Goal: Obtain resource: Download file/media

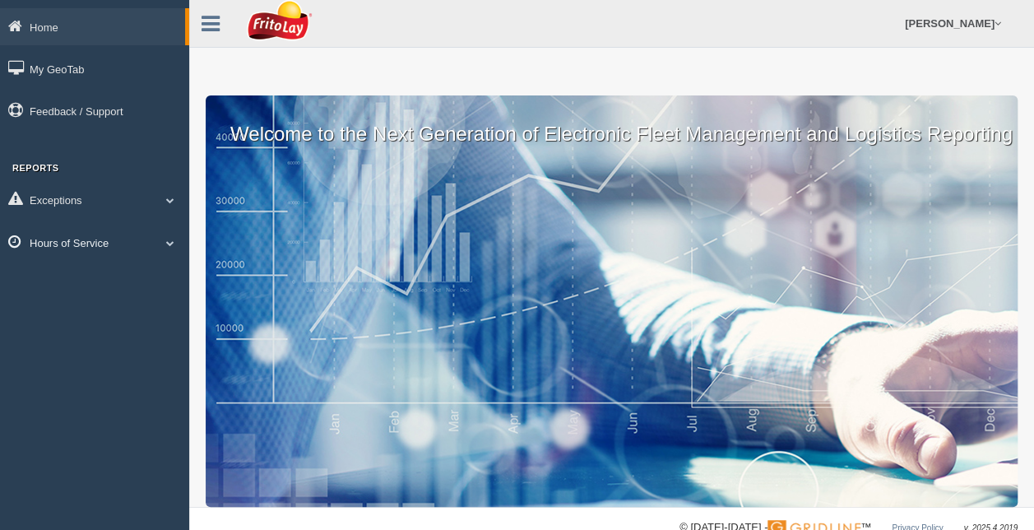
click at [89, 249] on link "Hours of Service" at bounding box center [94, 242] width 189 height 37
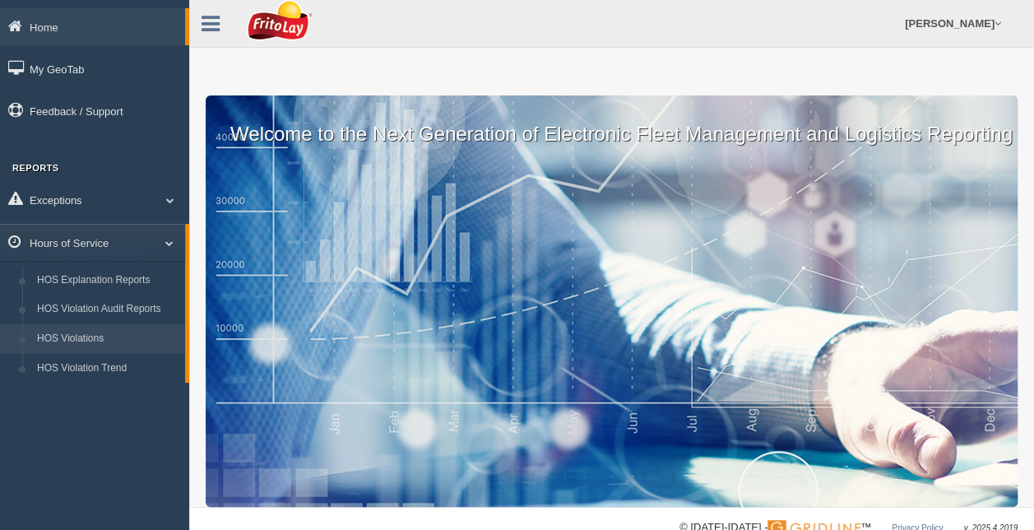
click at [50, 332] on link "HOS Violations" at bounding box center [107, 339] width 155 height 30
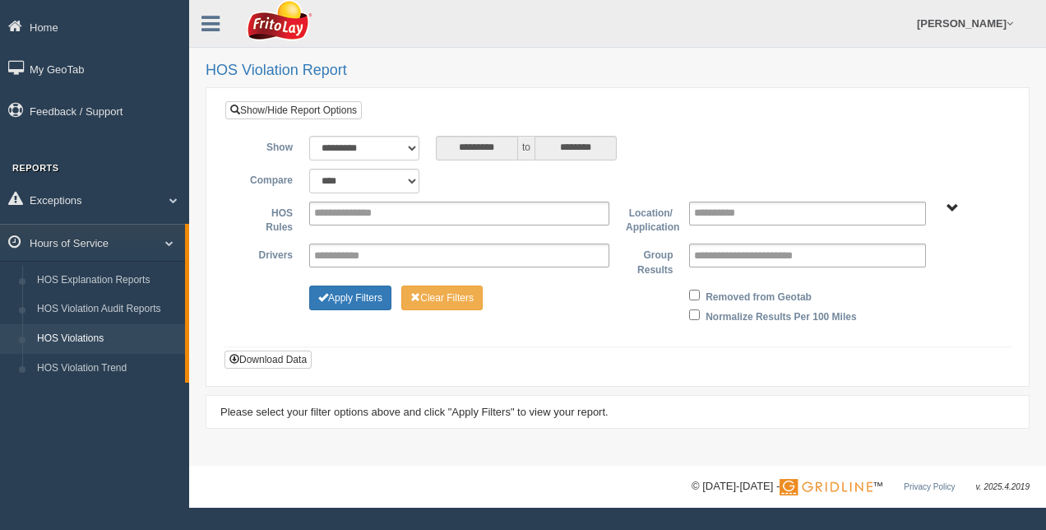
click at [953, 206] on span "RETAIL SALES" at bounding box center [953, 208] width 12 height 12
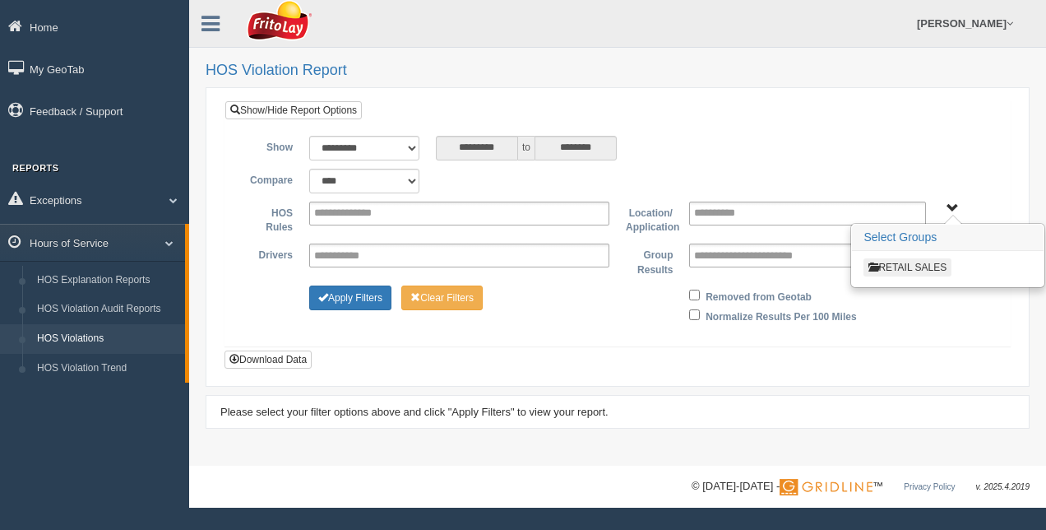
click at [916, 263] on button "RETAIL SALES" at bounding box center [908, 267] width 88 height 18
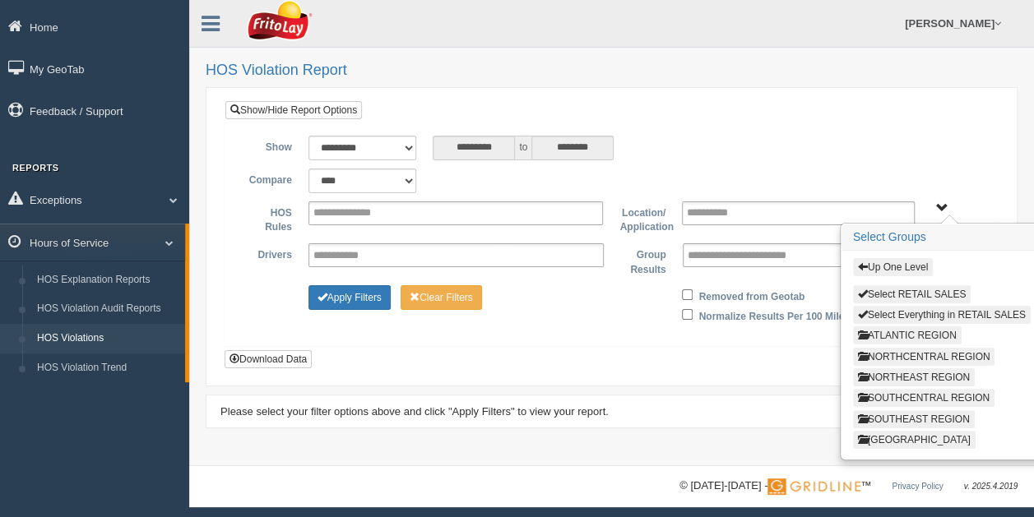
click at [946, 331] on button "ATLANTIC REGION" at bounding box center [907, 336] width 109 height 18
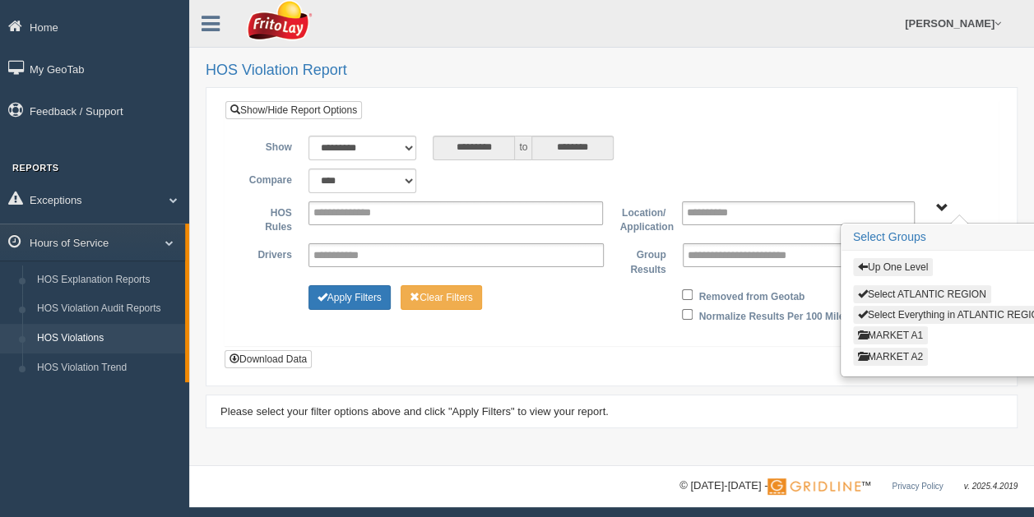
click at [916, 329] on button "MARKET A1" at bounding box center [890, 336] width 75 height 18
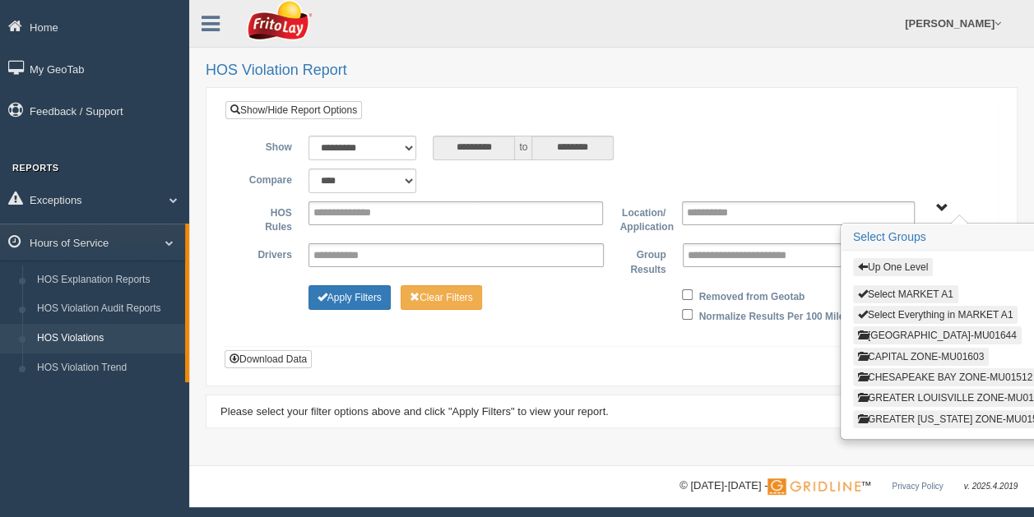
click at [918, 354] on button "CAPITAL ZONE-MU01603" at bounding box center [921, 357] width 136 height 18
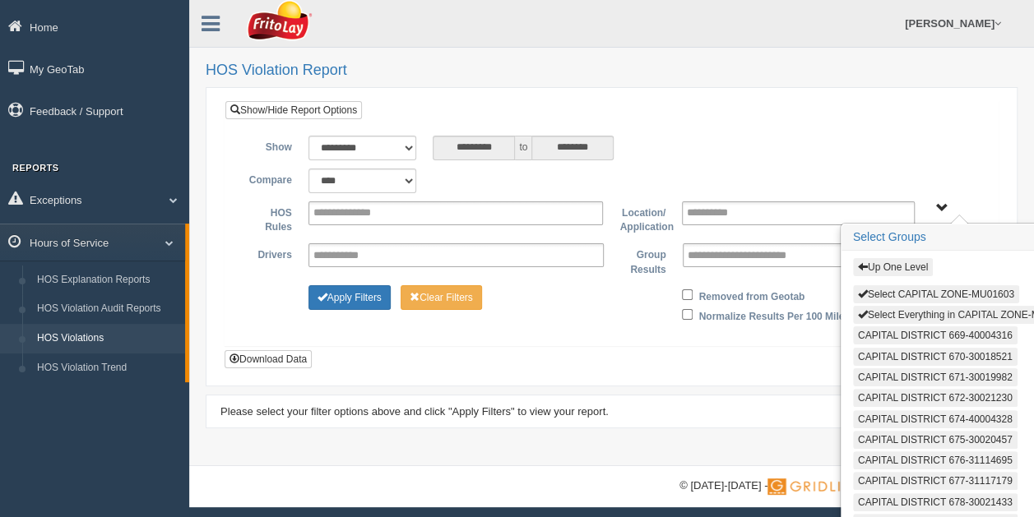
click at [918, 311] on button "Select Everything in CAPITAL ZONE-MU01603" at bounding box center [966, 315] width 226 height 18
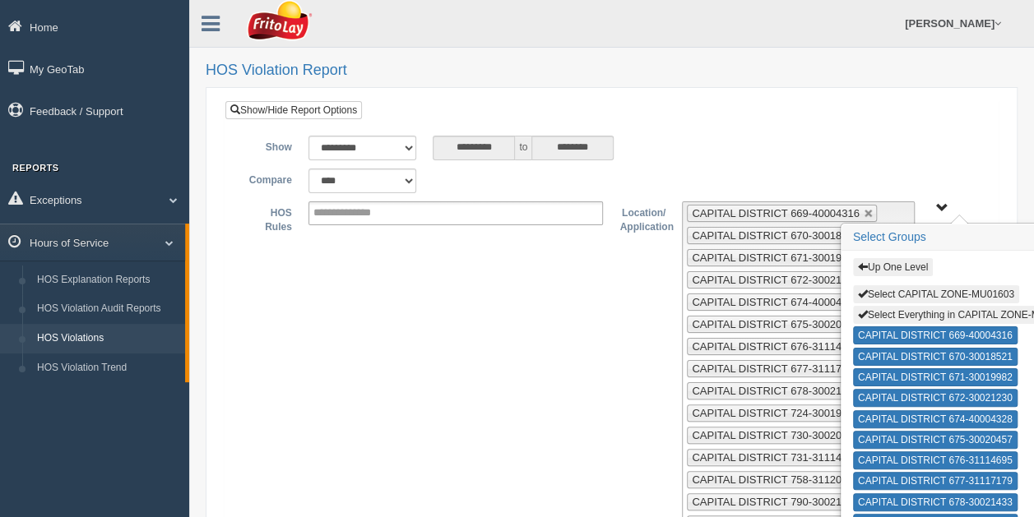
click at [939, 206] on span "Up One Level Select CAPITAL ZONE-MU01603 Select Everything in CAPITAL ZONE-MU01…" at bounding box center [941, 208] width 12 height 12
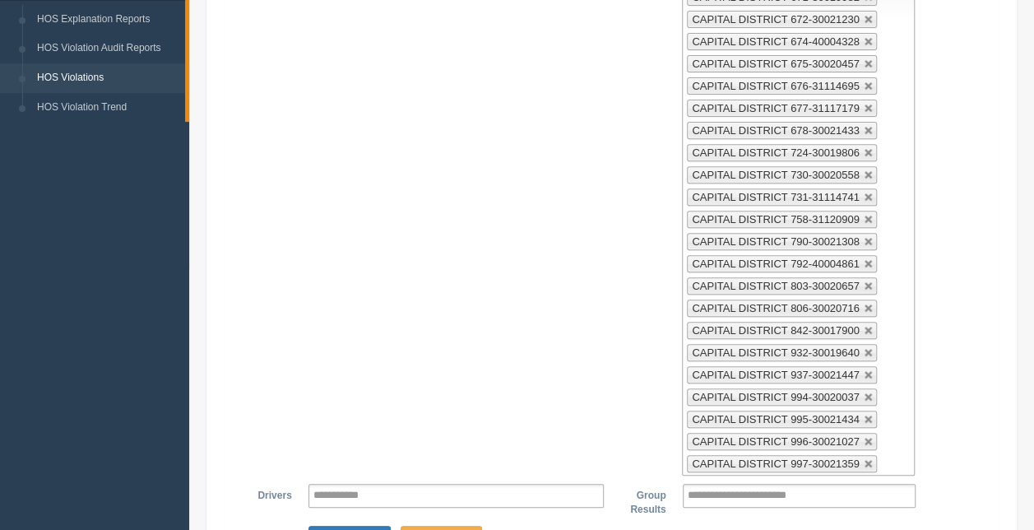
scroll to position [449, 0]
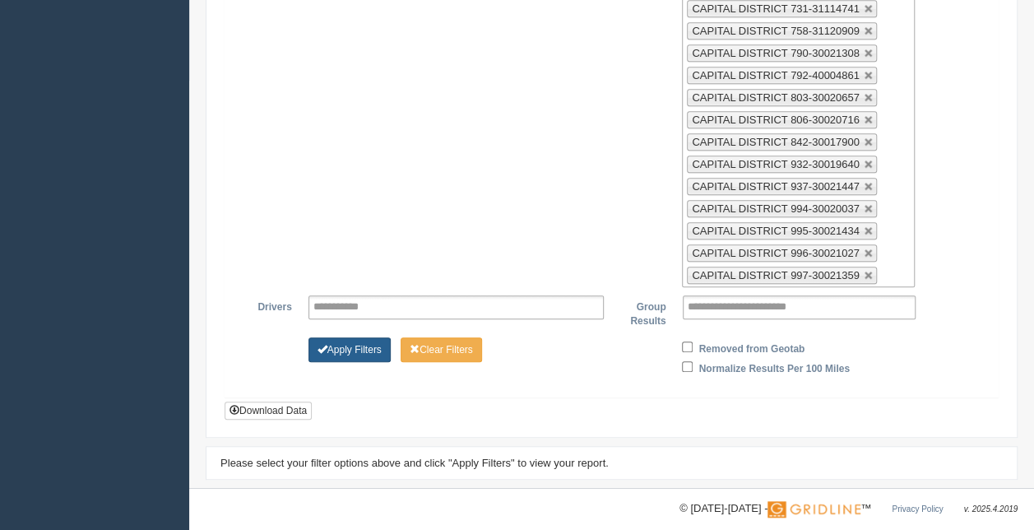
click at [357, 337] on button "Apply Filters" at bounding box center [349, 349] width 82 height 25
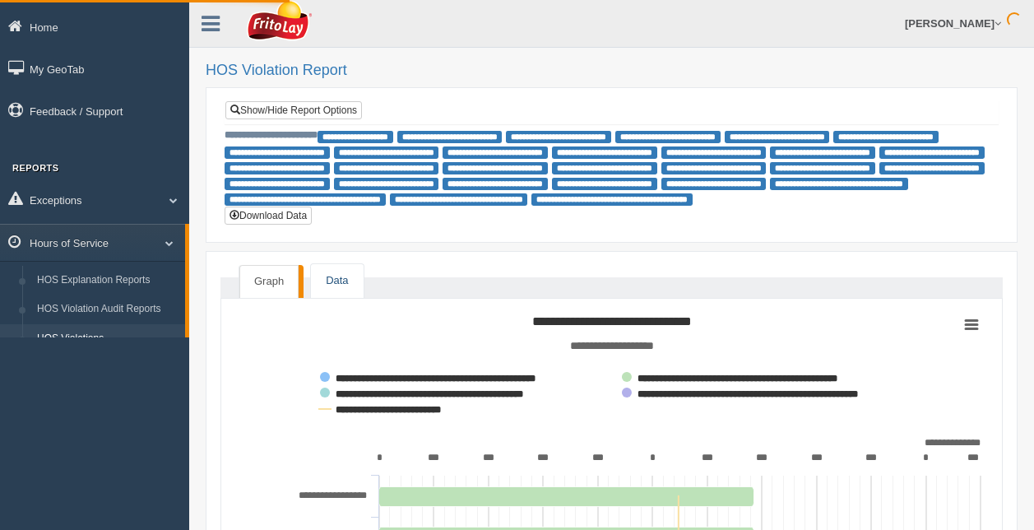
click at [350, 292] on link "Data" at bounding box center [337, 281] width 52 height 34
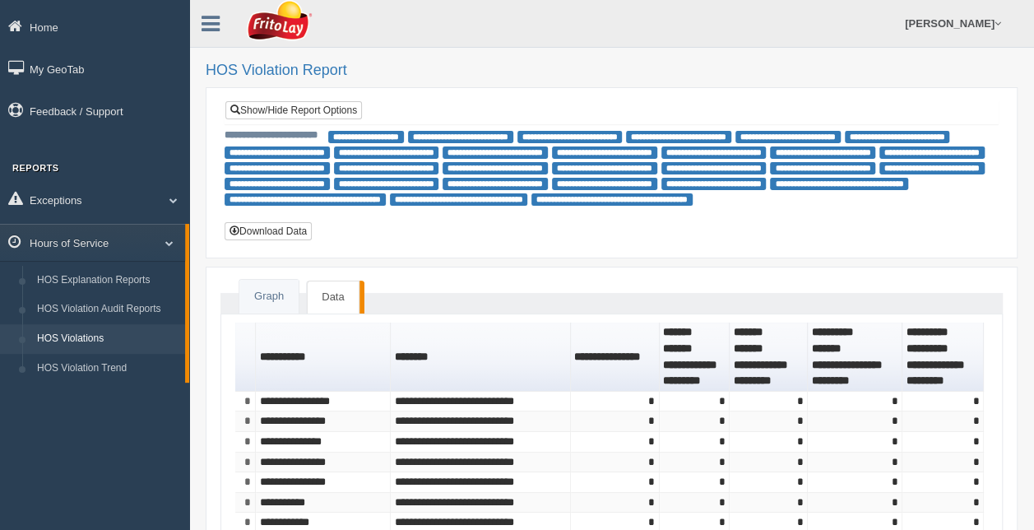
drag, startPoint x: 1023, startPoint y: 192, endPoint x: 1020, endPoint y: 125, distance: 66.7
click at [1020, 125] on div "**********" at bounding box center [611, 422] width 845 height 844
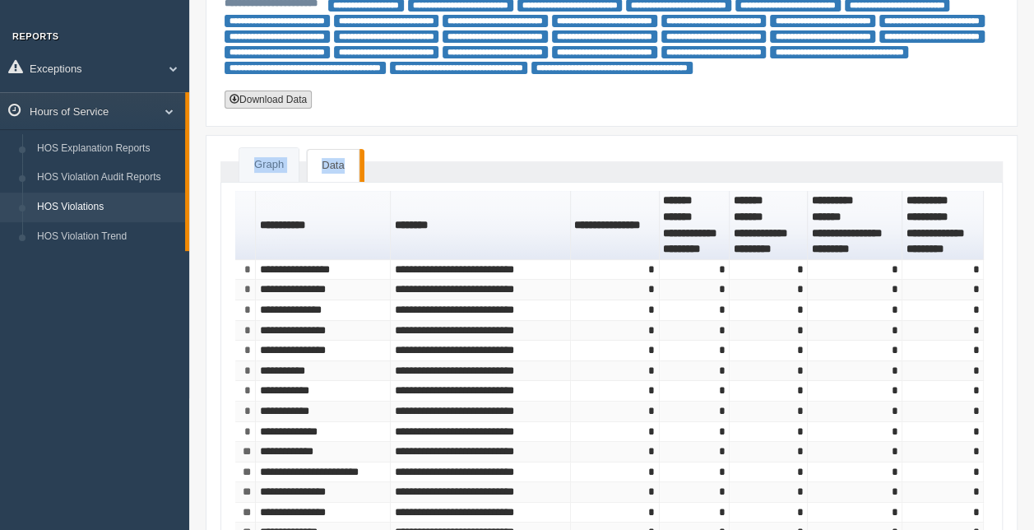
scroll to position [132, 0]
click at [286, 99] on button "Download Data" at bounding box center [268, 99] width 87 height 18
click at [1004, 132] on div "**********" at bounding box center [611, 290] width 845 height 844
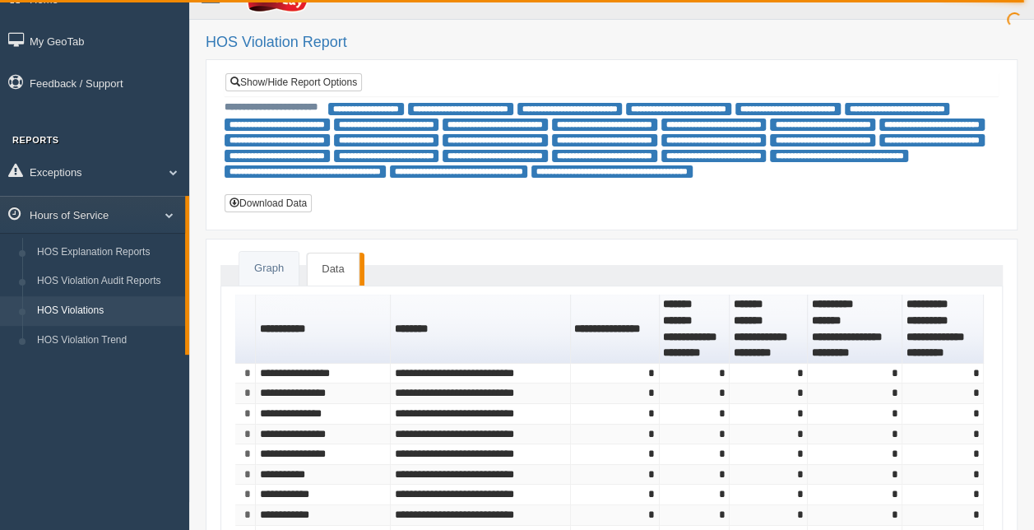
scroll to position [0, 0]
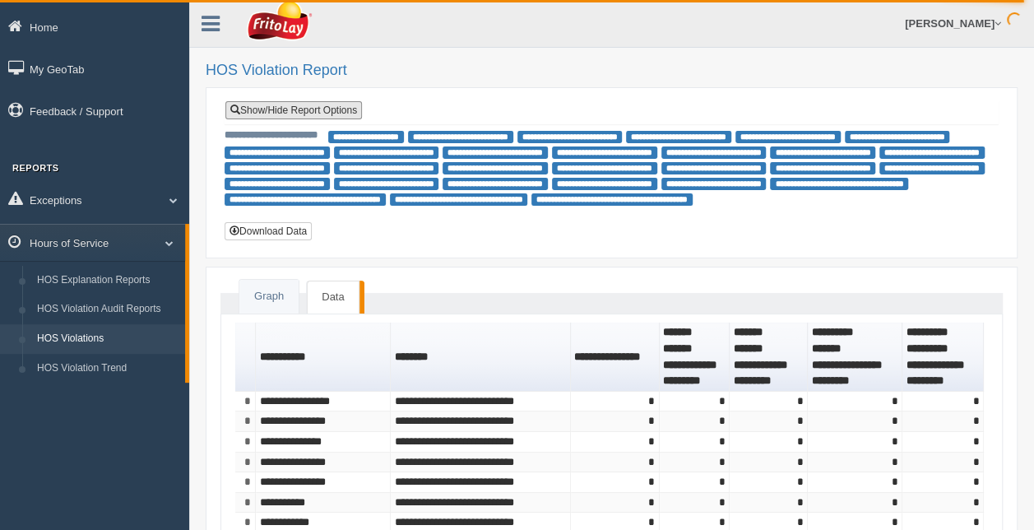
drag, startPoint x: 303, startPoint y: 108, endPoint x: 711, endPoint y: 168, distance: 412.4
click at [303, 107] on link "Show/Hide Report Options" at bounding box center [293, 110] width 137 height 18
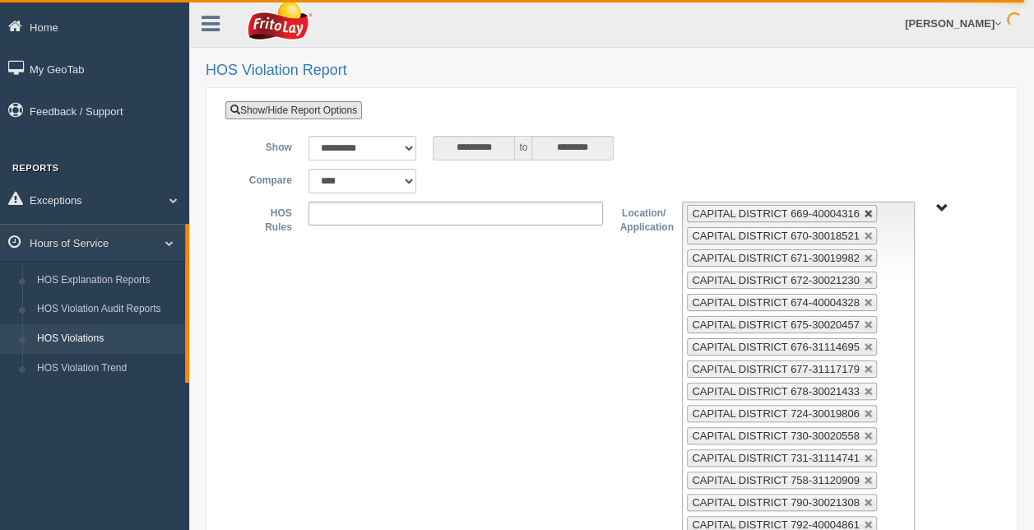
click at [864, 213] on link at bounding box center [869, 214] width 10 height 10
click at [864, 231] on link at bounding box center [869, 236] width 10 height 10
click at [864, 253] on link at bounding box center [869, 258] width 10 height 10
click at [864, 276] on link at bounding box center [869, 281] width 10 height 10
click at [864, 298] on link at bounding box center [869, 303] width 10 height 10
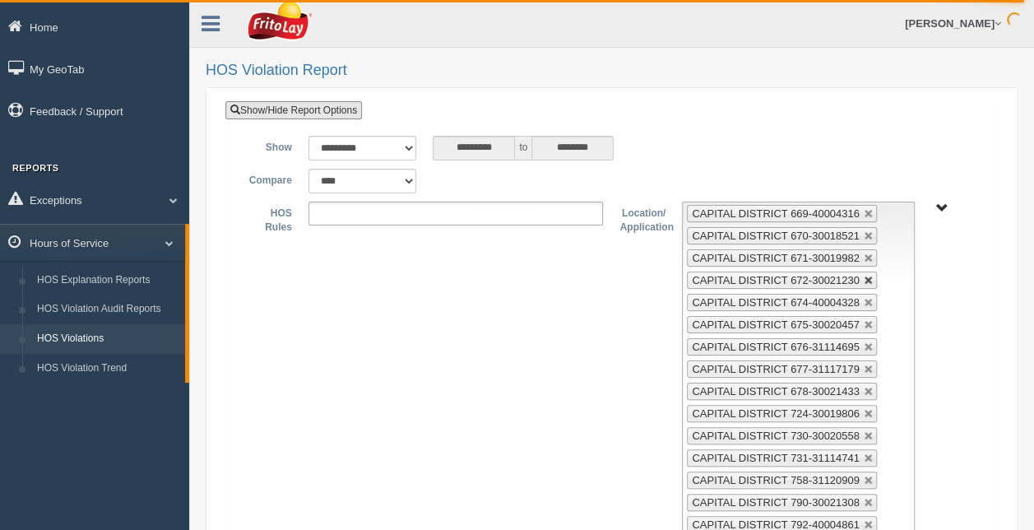
click at [864, 320] on link at bounding box center [869, 325] width 10 height 10
click at [864, 342] on link at bounding box center [869, 347] width 10 height 10
click at [864, 364] on link at bounding box center [869, 369] width 10 height 10
click at [864, 387] on link at bounding box center [869, 392] width 10 height 10
click at [864, 213] on link at bounding box center [869, 214] width 10 height 10
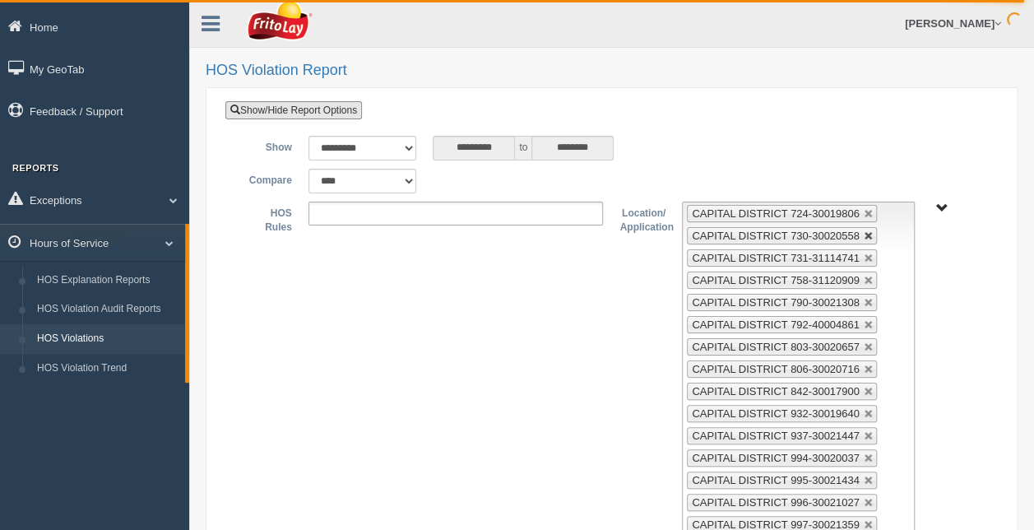
click at [864, 231] on link at bounding box center [869, 236] width 10 height 10
click at [864, 253] on link at bounding box center [869, 258] width 10 height 10
click at [864, 276] on link at bounding box center [869, 281] width 10 height 10
click at [864, 298] on link at bounding box center [869, 303] width 10 height 10
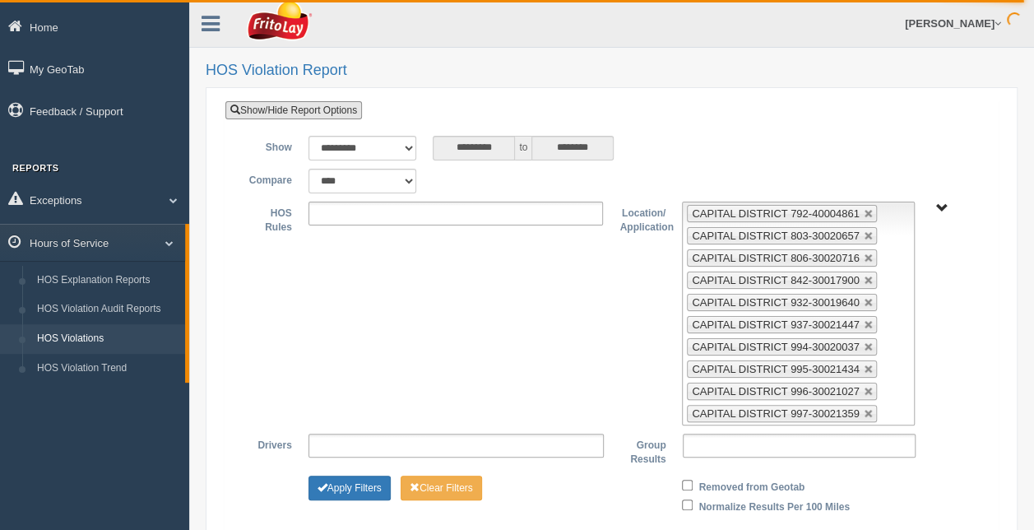
click at [864, 213] on link at bounding box center [869, 214] width 10 height 10
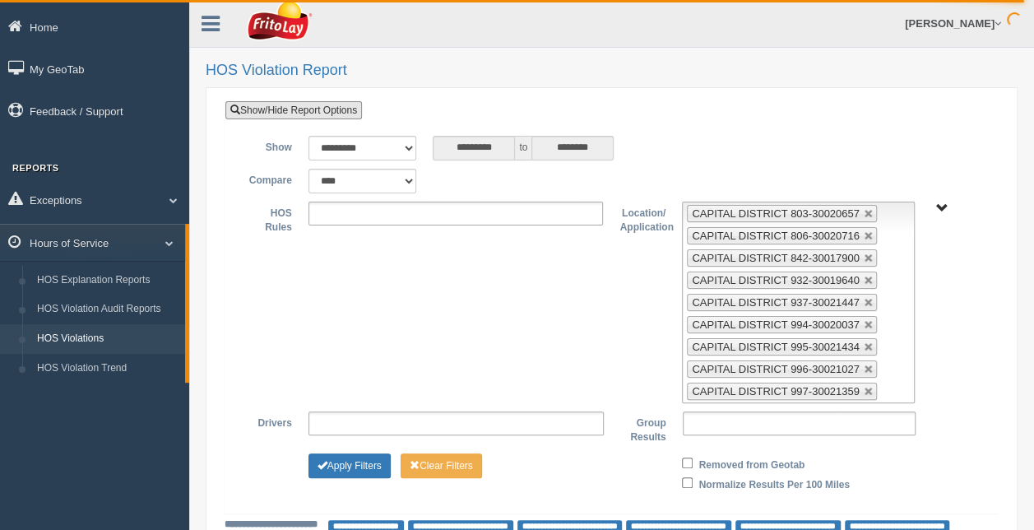
click at [864, 213] on link at bounding box center [869, 214] width 10 height 10
click at [864, 231] on link at bounding box center [869, 236] width 10 height 10
click at [864, 253] on link at bounding box center [869, 258] width 10 height 10
click at [864, 276] on link at bounding box center [869, 281] width 10 height 10
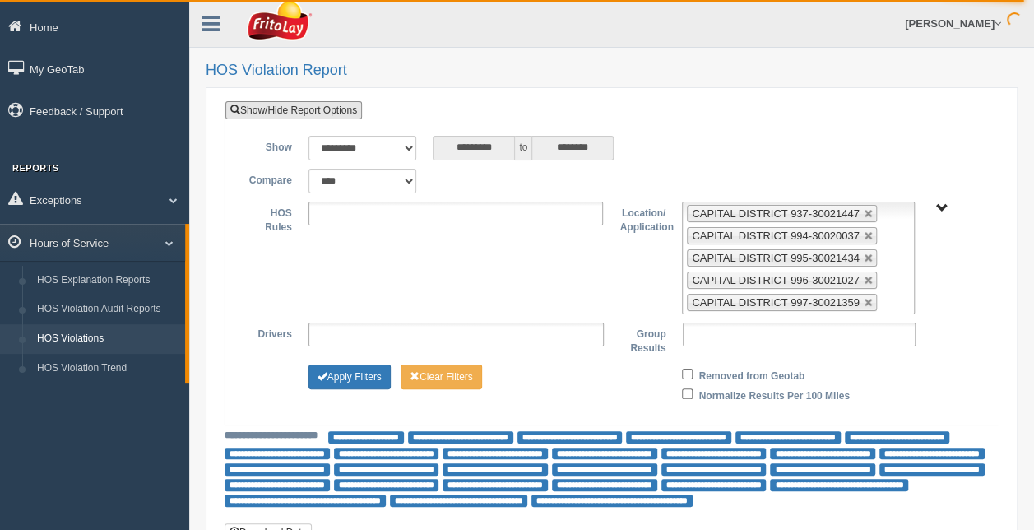
click at [864, 213] on link at bounding box center [869, 214] width 10 height 10
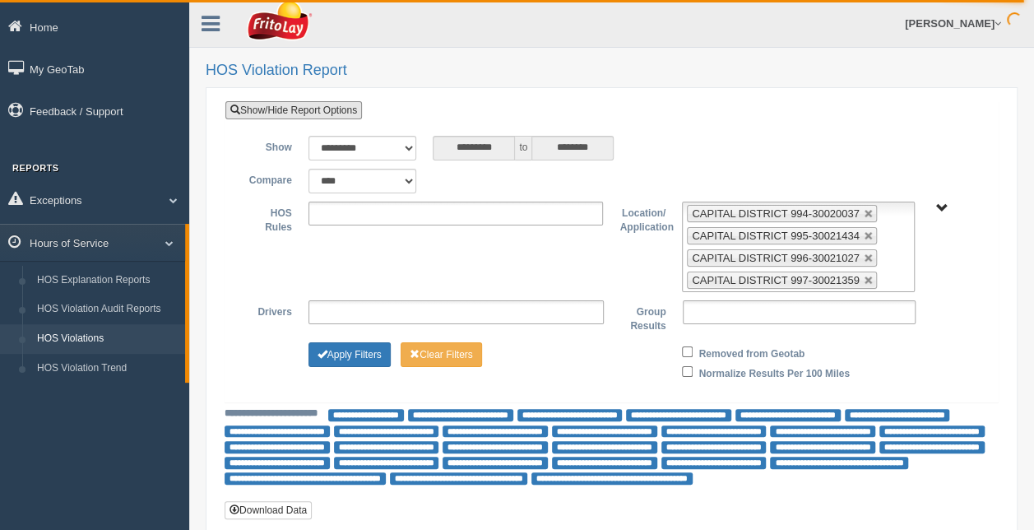
click at [864, 213] on link at bounding box center [869, 214] width 10 height 10
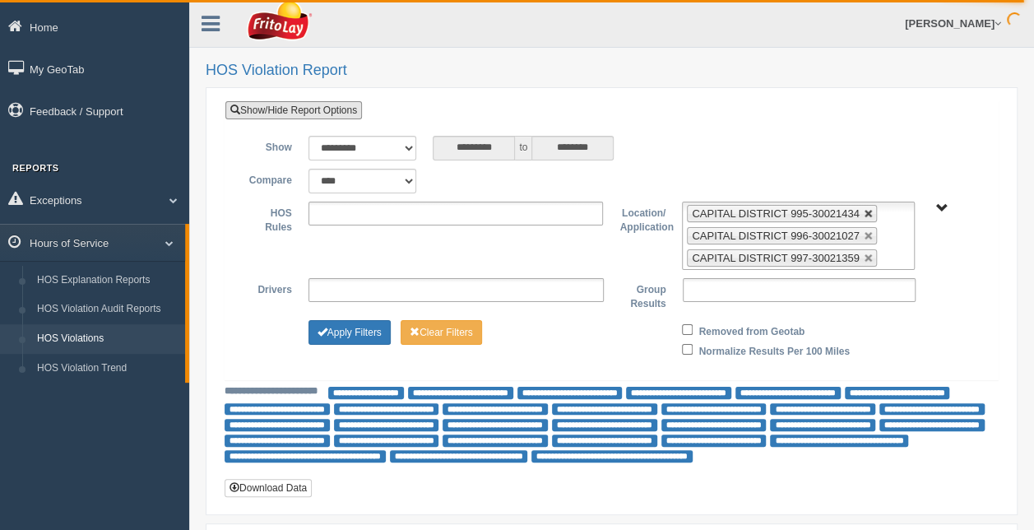
click at [864, 213] on link at bounding box center [869, 214] width 10 height 10
click at [864, 231] on link at bounding box center [869, 236] width 10 height 10
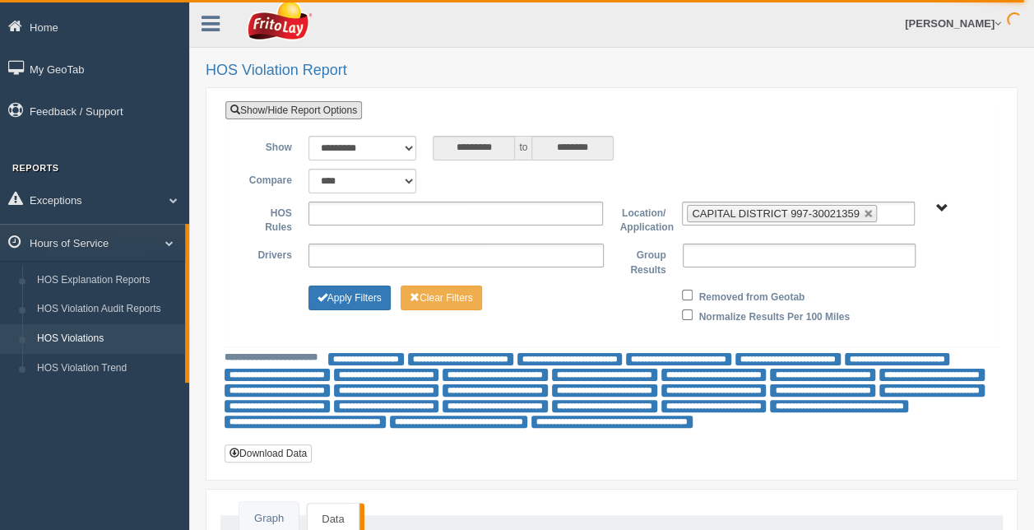
click at [864, 213] on link at bounding box center [869, 214] width 10 height 10
type input "**********"
click at [940, 204] on span "RETAIL SALES" at bounding box center [941, 208] width 12 height 12
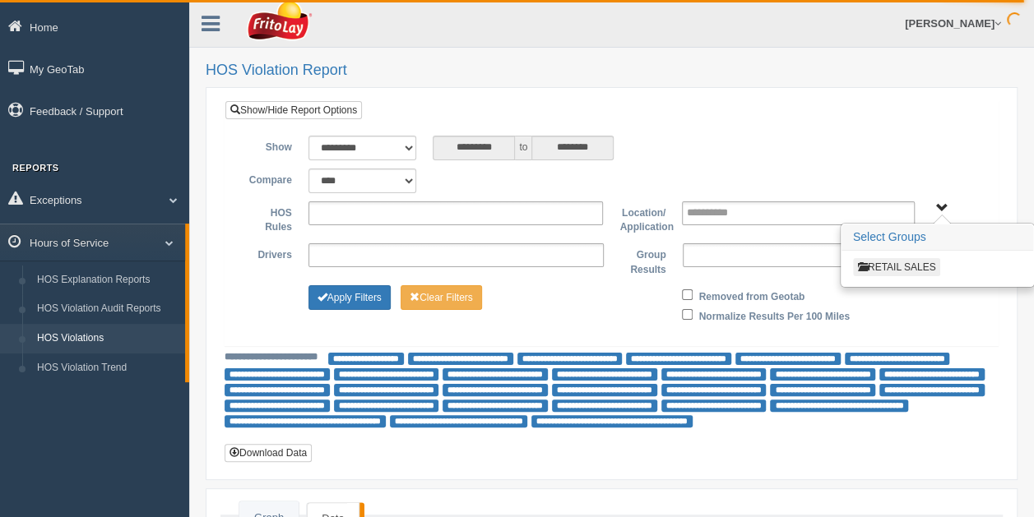
click at [899, 266] on button "RETAIL SALES" at bounding box center [897, 267] width 88 height 18
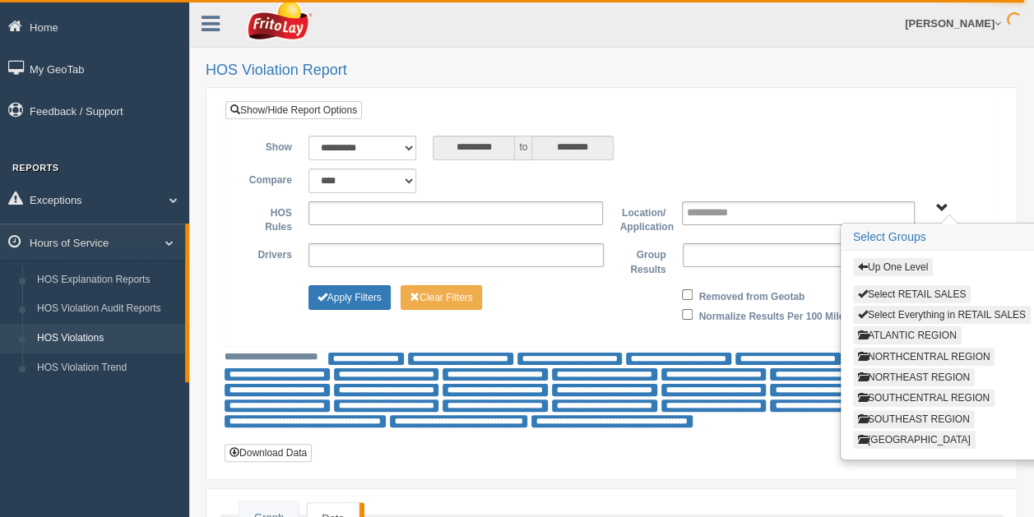
click at [911, 327] on button "ATLANTIC REGION" at bounding box center [907, 336] width 109 height 18
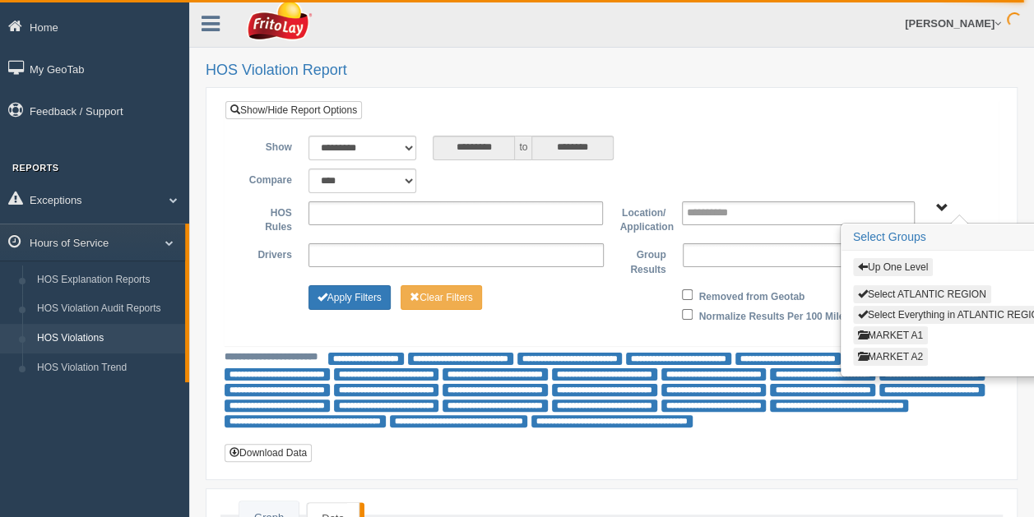
click at [916, 350] on button "MARKET A2" at bounding box center [890, 357] width 75 height 18
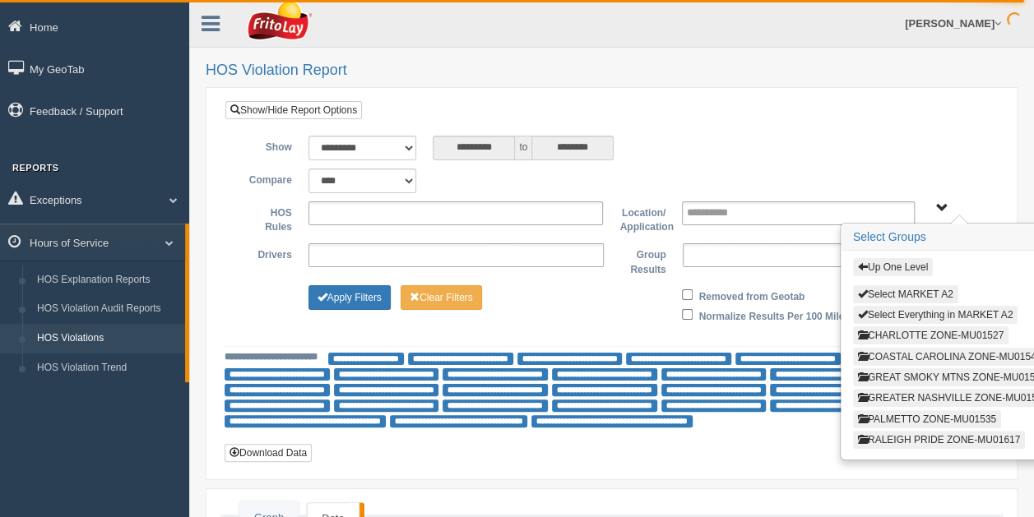
click at [916, 354] on button "COASTAL CAROLINA ZONE-MU01546" at bounding box center [949, 357] width 193 height 18
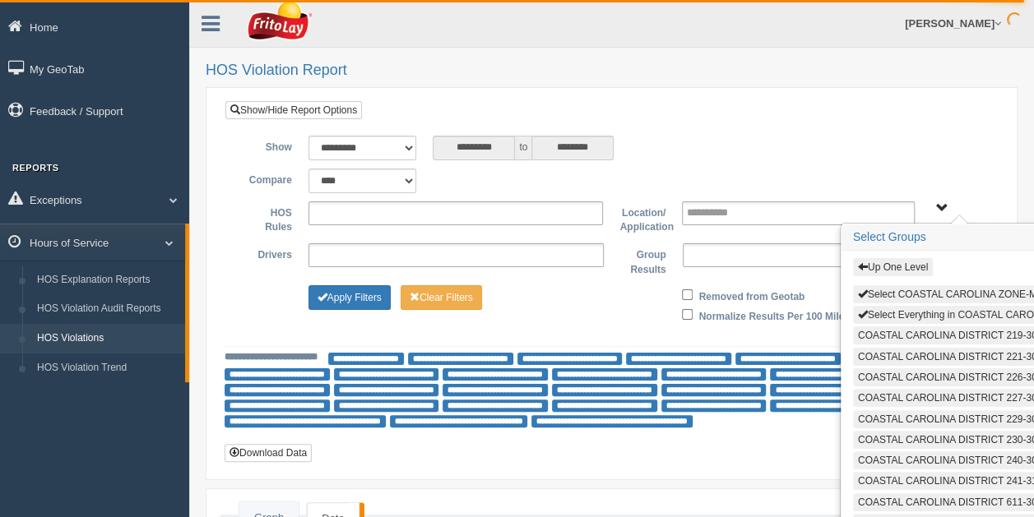
click at [944, 312] on button "Select Everything in COASTAL CAROLINA ZONE-MU01546" at bounding box center [995, 315] width 284 height 18
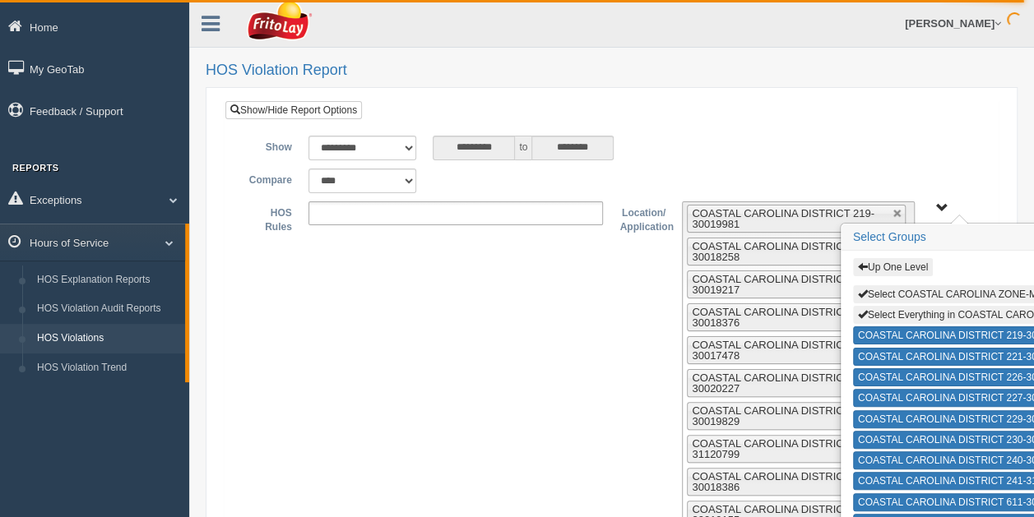
click at [942, 206] on span "Up One Level Select COASTAL CAROLINA ZONE-MU01546 Select Everything in COASTAL …" at bounding box center [941, 208] width 12 height 12
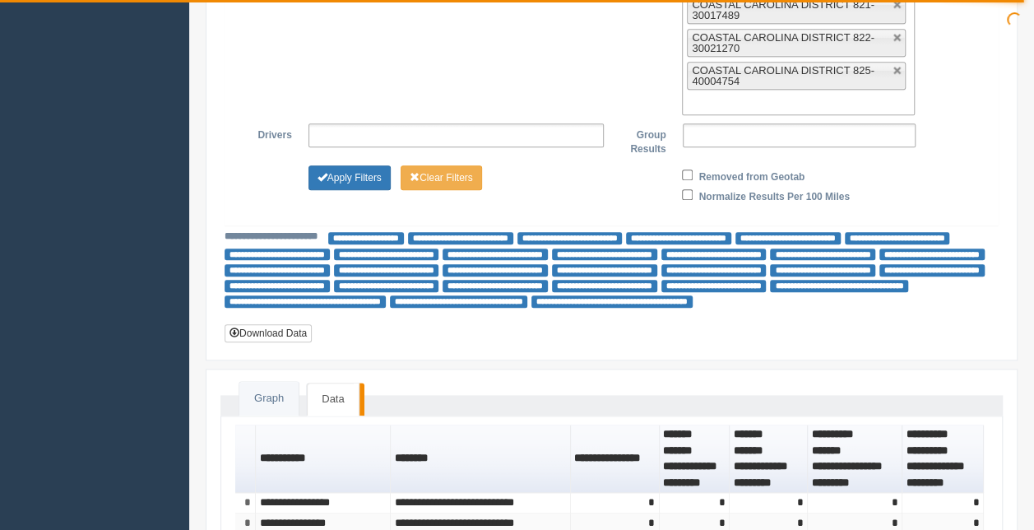
scroll to position [761, 0]
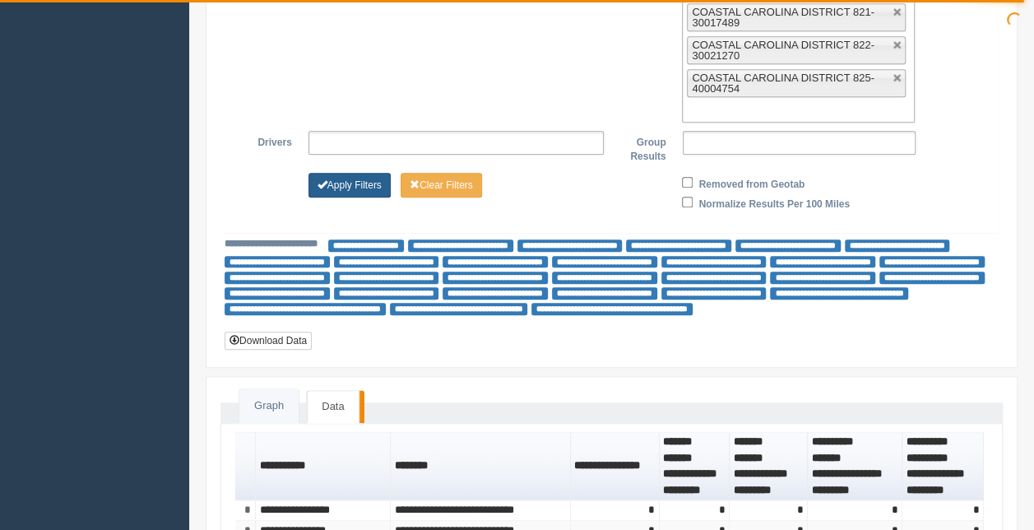
click at [366, 173] on button "Apply Filters" at bounding box center [349, 185] width 82 height 25
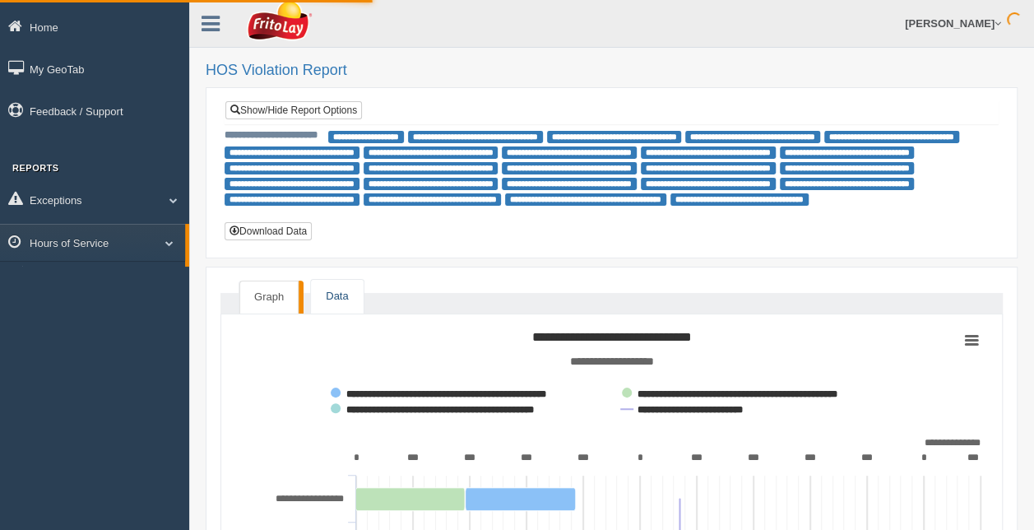
click at [329, 292] on link "Data" at bounding box center [337, 297] width 52 height 34
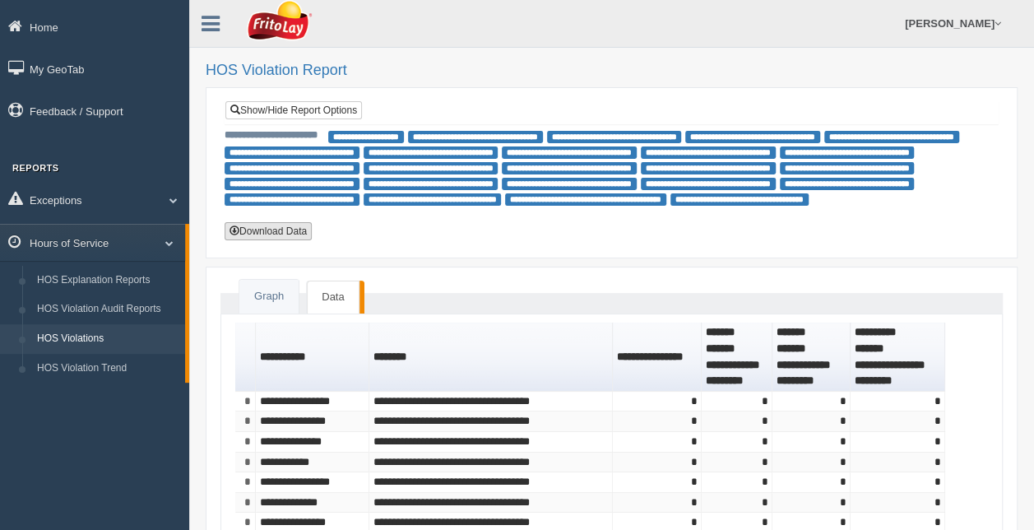
click at [285, 229] on button "Download Data" at bounding box center [268, 231] width 87 height 18
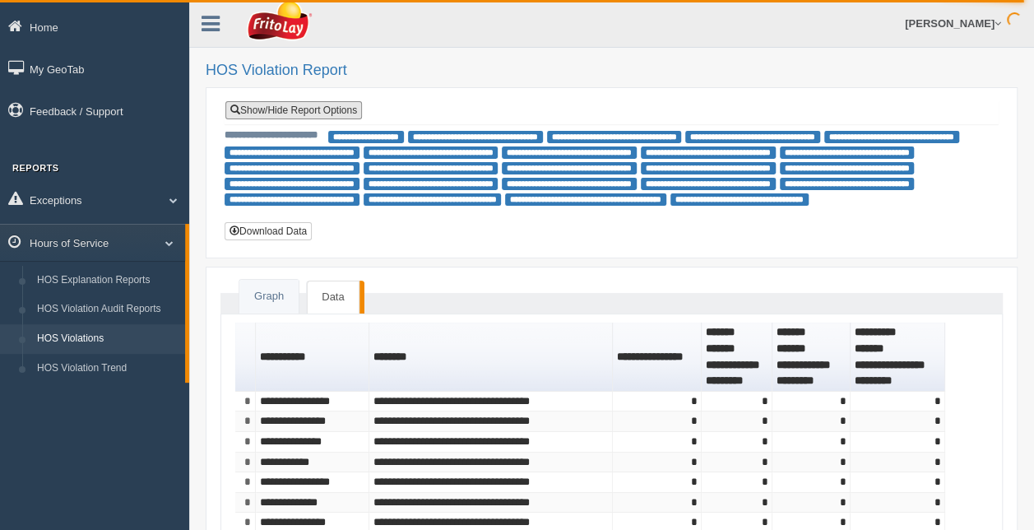
click at [334, 105] on link "Show/Hide Report Options" at bounding box center [293, 110] width 137 height 18
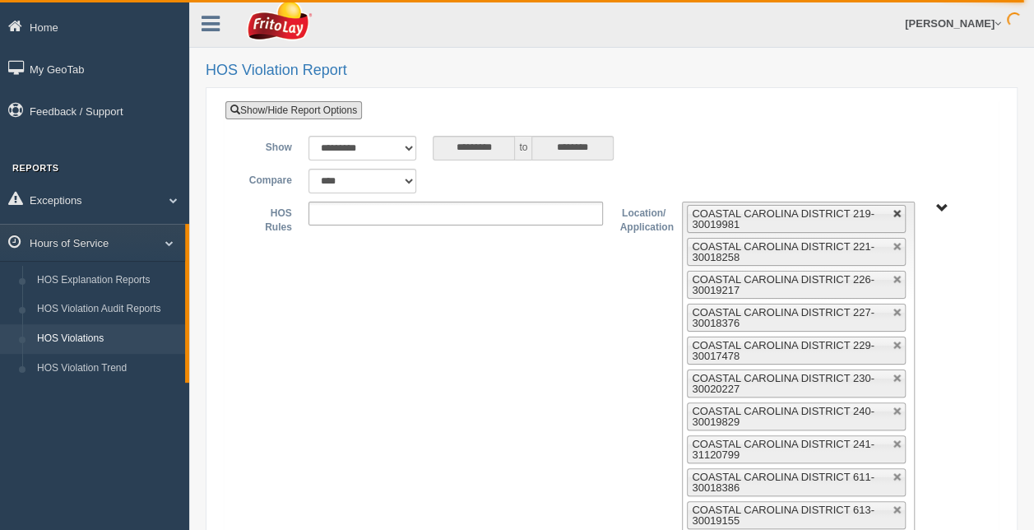
click at [895, 212] on link at bounding box center [897, 214] width 10 height 10
click at [895, 242] on link at bounding box center [897, 247] width 10 height 10
click at [895, 275] on link at bounding box center [897, 280] width 10 height 10
click at [895, 308] on link at bounding box center [897, 313] width 10 height 10
click at [895, 341] on link at bounding box center [897, 346] width 10 height 10
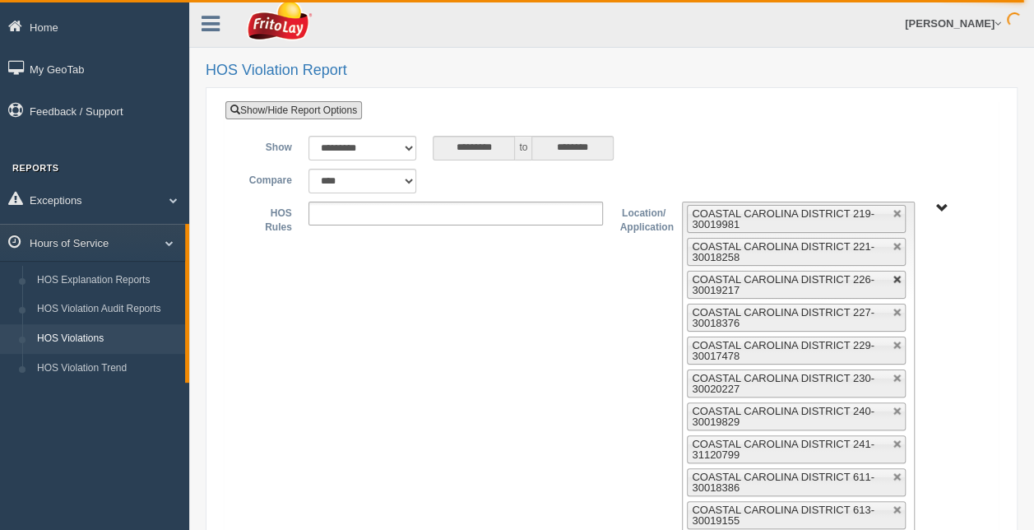
click at [895, 373] on link at bounding box center [897, 378] width 10 height 10
click at [895, 406] on link at bounding box center [897, 411] width 10 height 10
click at [895, 212] on link at bounding box center [897, 214] width 10 height 10
click at [895, 242] on link at bounding box center [897, 247] width 10 height 10
click at [895, 275] on link at bounding box center [897, 280] width 10 height 10
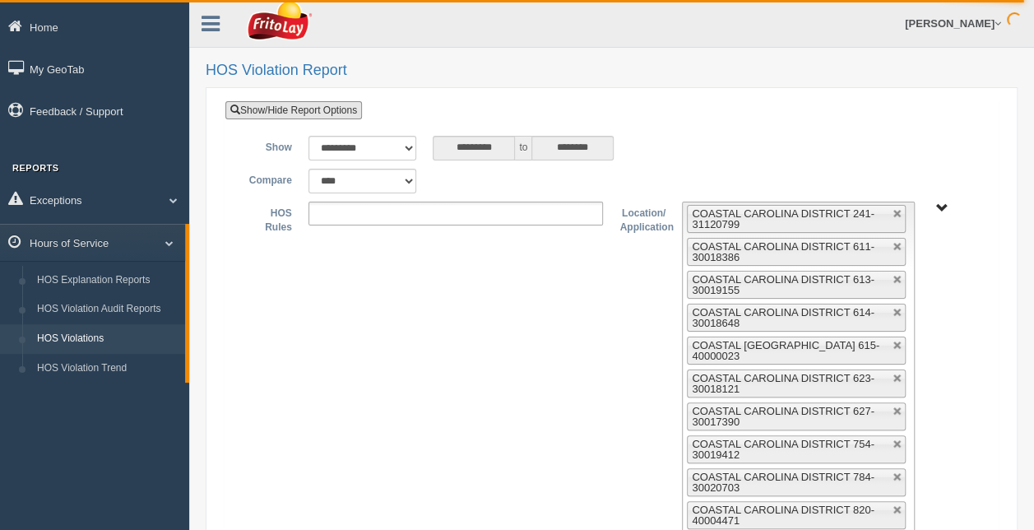
click at [895, 308] on link at bounding box center [897, 313] width 10 height 10
click at [895, 341] on link at bounding box center [897, 346] width 10 height 10
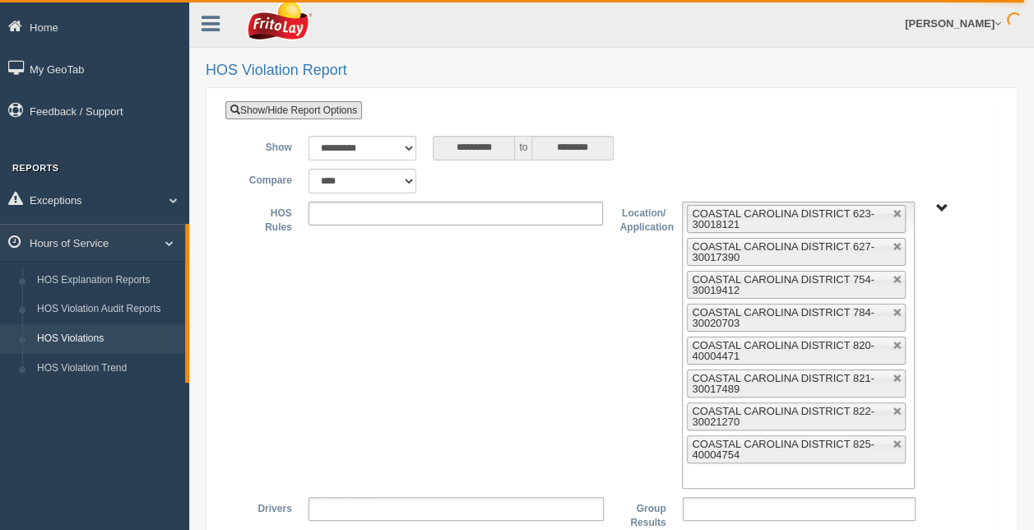
click at [895, 212] on link at bounding box center [897, 214] width 10 height 10
click at [895, 242] on link at bounding box center [897, 247] width 10 height 10
click at [895, 275] on link at bounding box center [897, 280] width 10 height 10
click at [895, 308] on link at bounding box center [897, 313] width 10 height 10
click at [895, 341] on link at bounding box center [897, 346] width 10 height 10
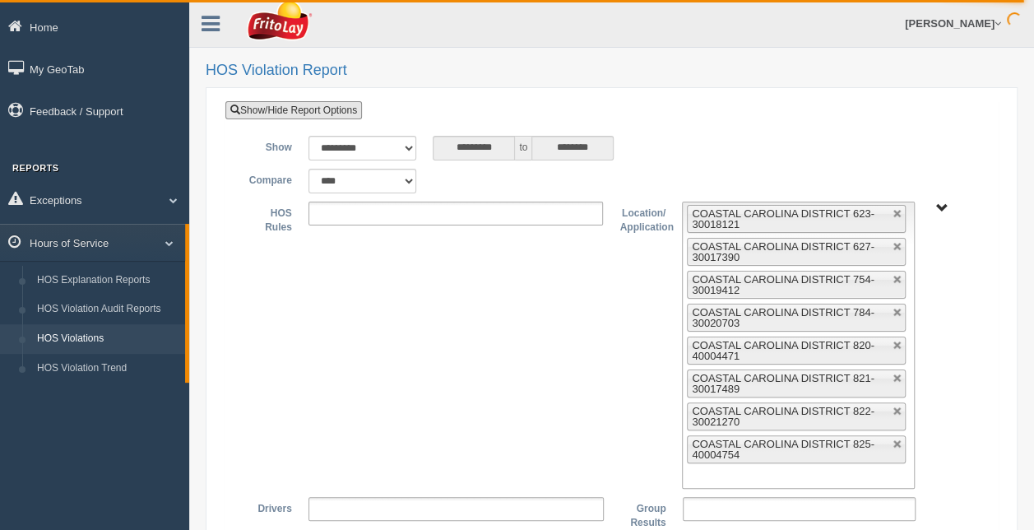
click at [895, 373] on link at bounding box center [897, 378] width 10 height 10
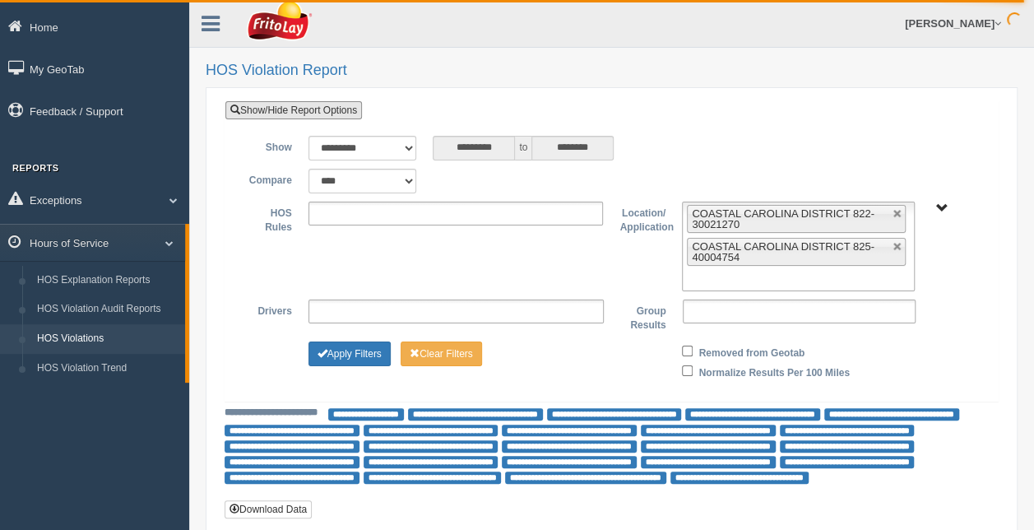
click at [895, 212] on link at bounding box center [897, 214] width 10 height 10
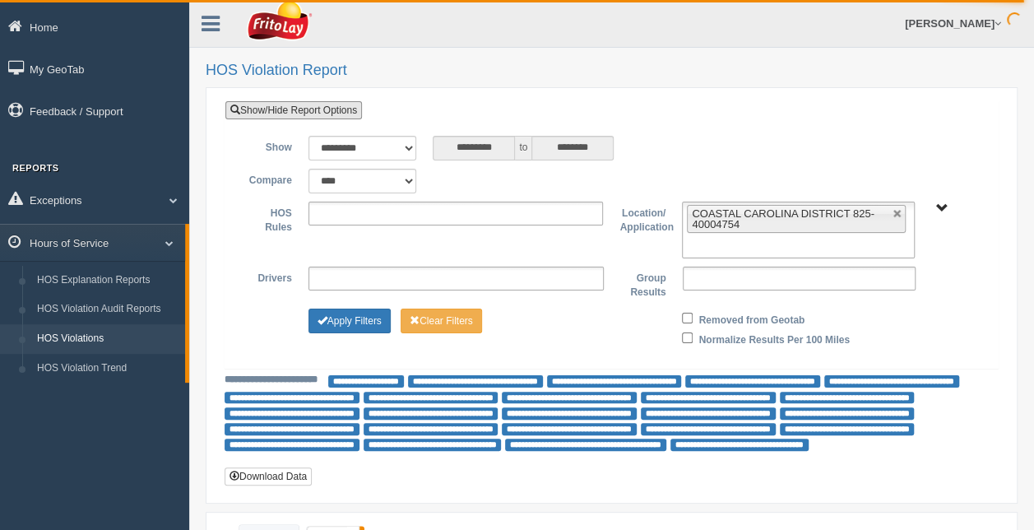
click at [895, 212] on link at bounding box center [897, 214] width 10 height 10
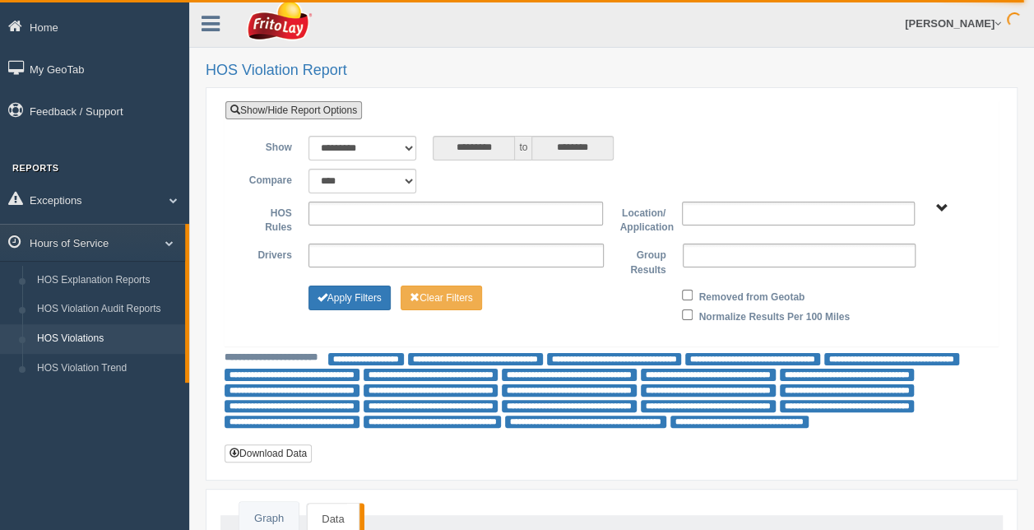
type input "**********"
click at [943, 212] on span "RETAIL SALES" at bounding box center [941, 208] width 12 height 12
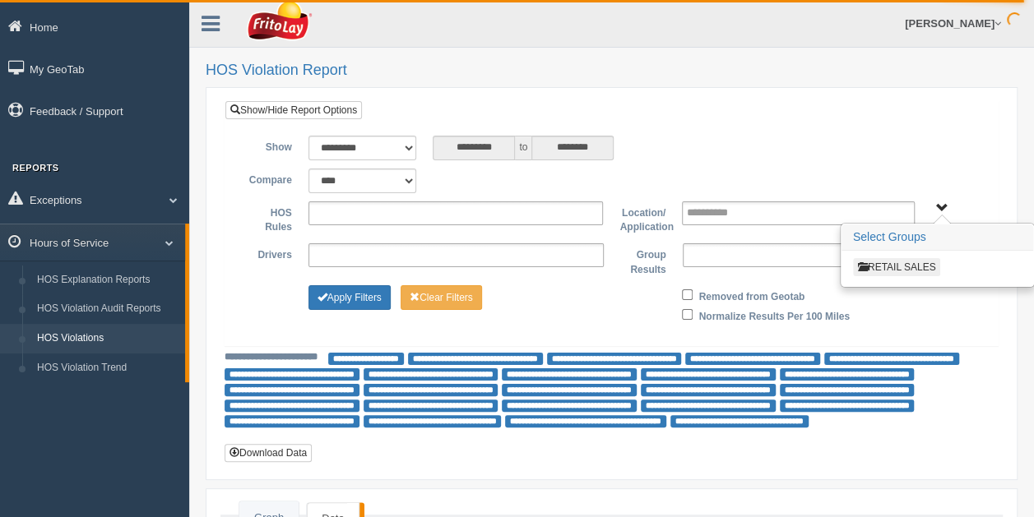
click at [920, 265] on button "RETAIL SALES" at bounding box center [897, 267] width 88 height 18
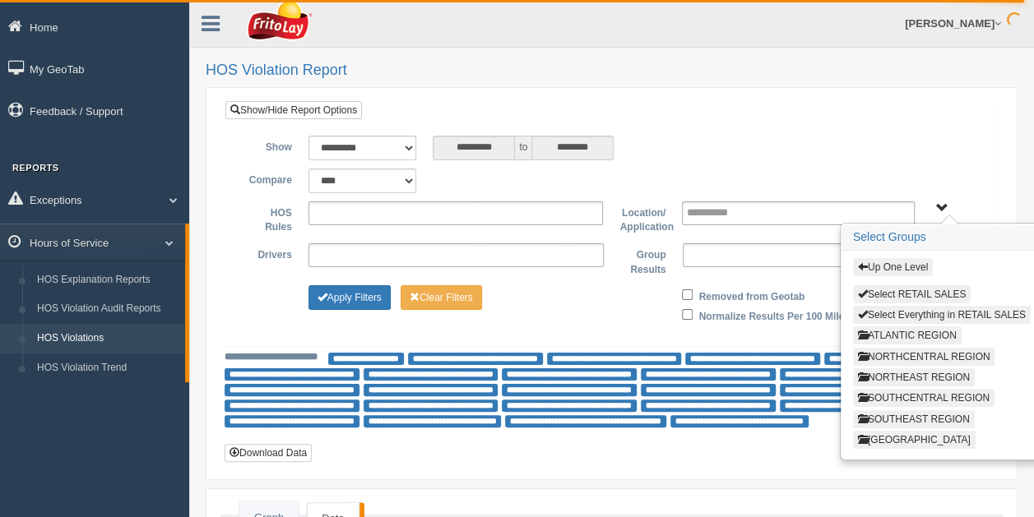
click at [917, 331] on button "ATLANTIC REGION" at bounding box center [907, 336] width 109 height 18
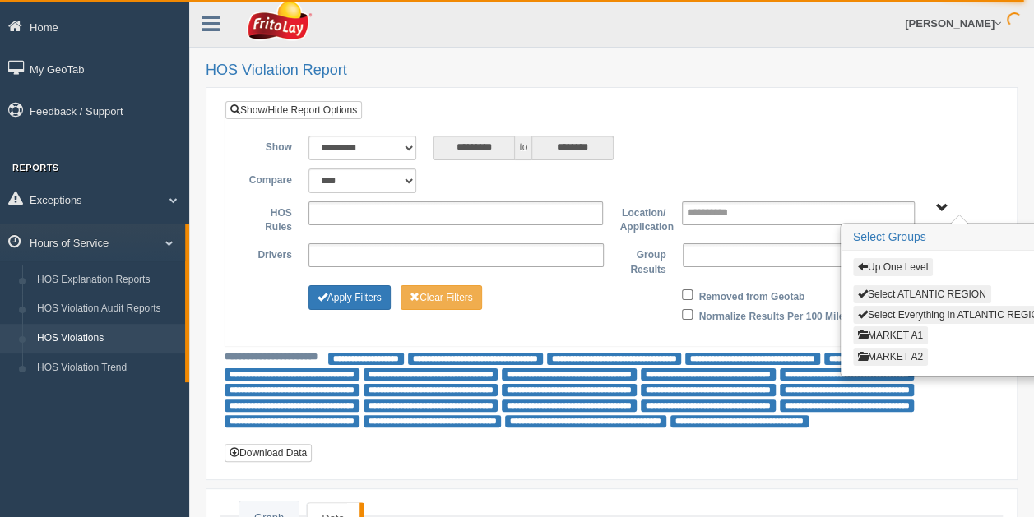
click at [916, 351] on button "MARKET A2" at bounding box center [890, 357] width 75 height 18
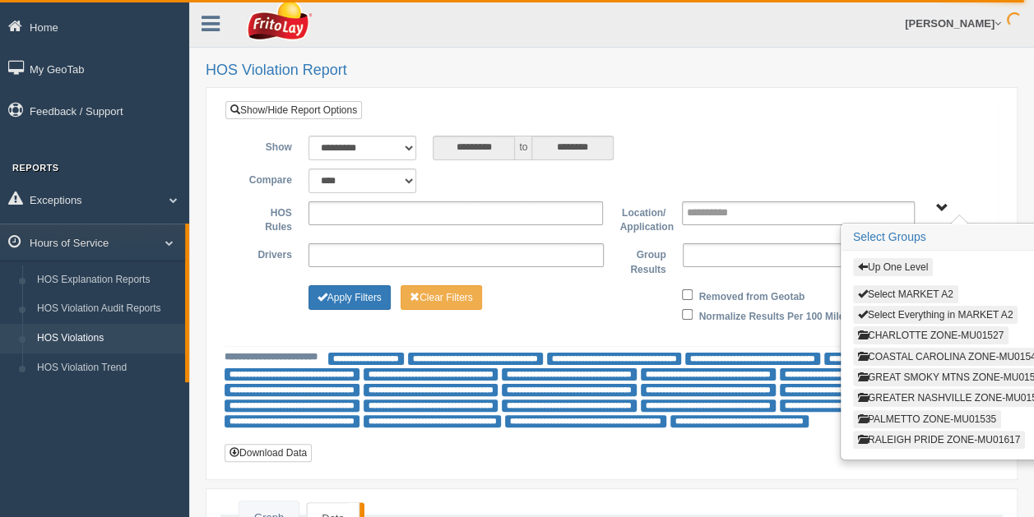
click at [921, 411] on button "PALMETTO ZONE-MU01535" at bounding box center [927, 419] width 148 height 18
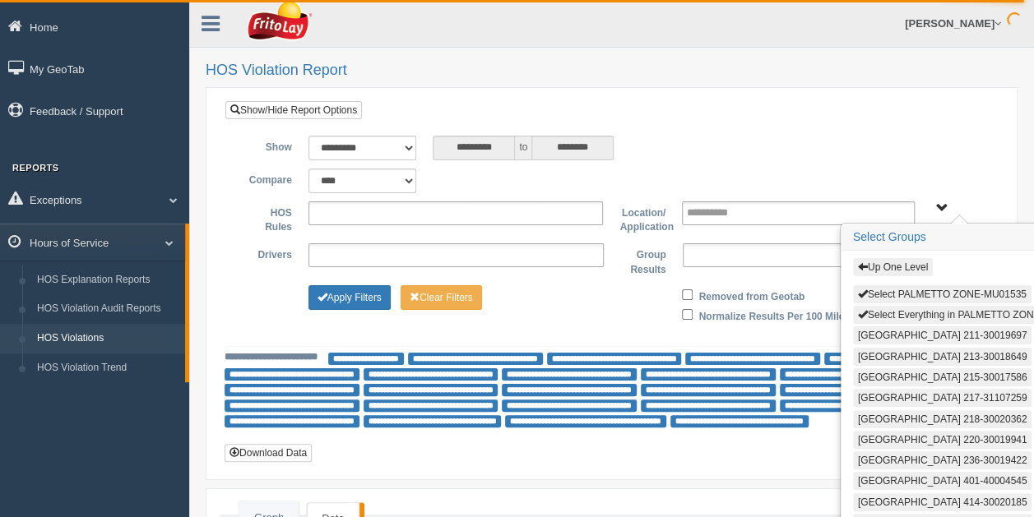
click at [956, 311] on button "Select Everything in PALMETTO ZONE-MU01535" at bounding box center [972, 315] width 239 height 18
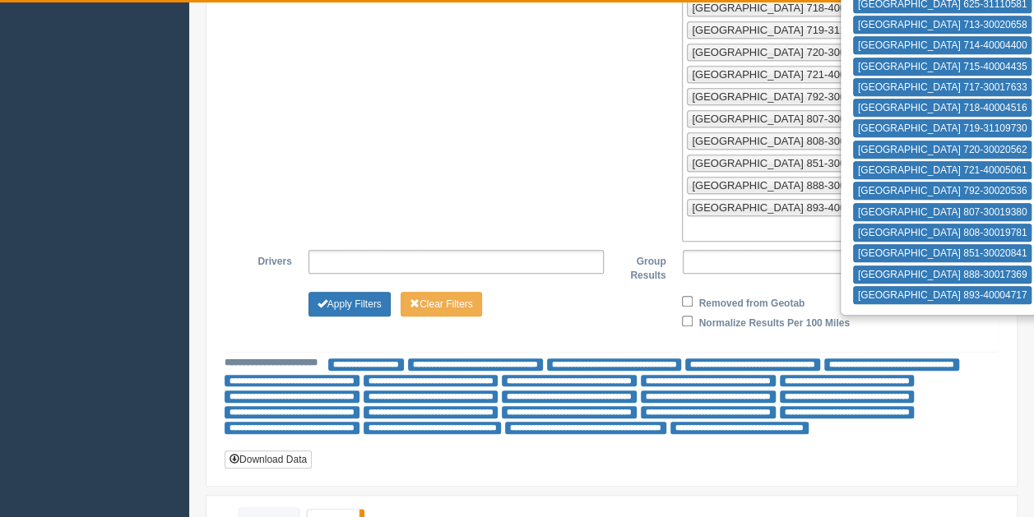
scroll to position [613, 0]
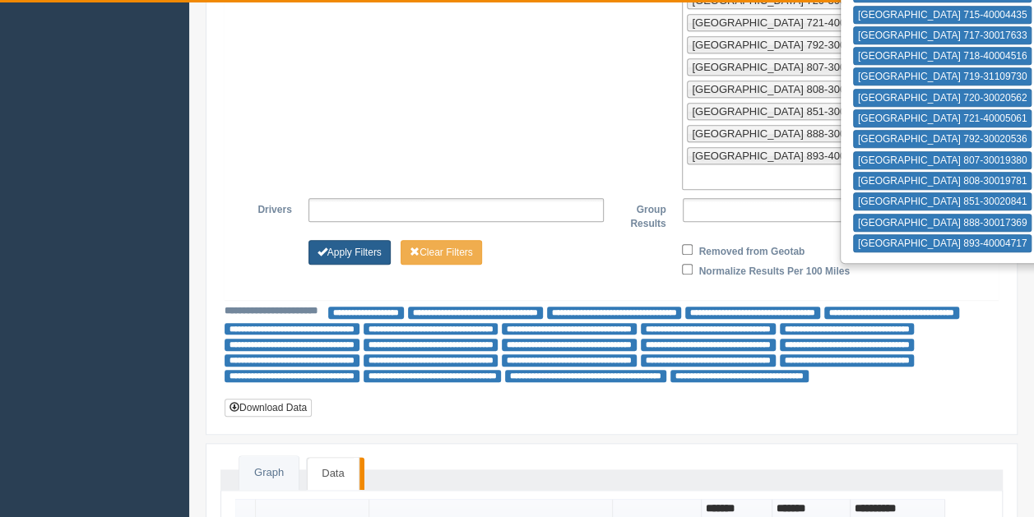
click at [355, 240] on button "Apply Filters" at bounding box center [349, 252] width 82 height 25
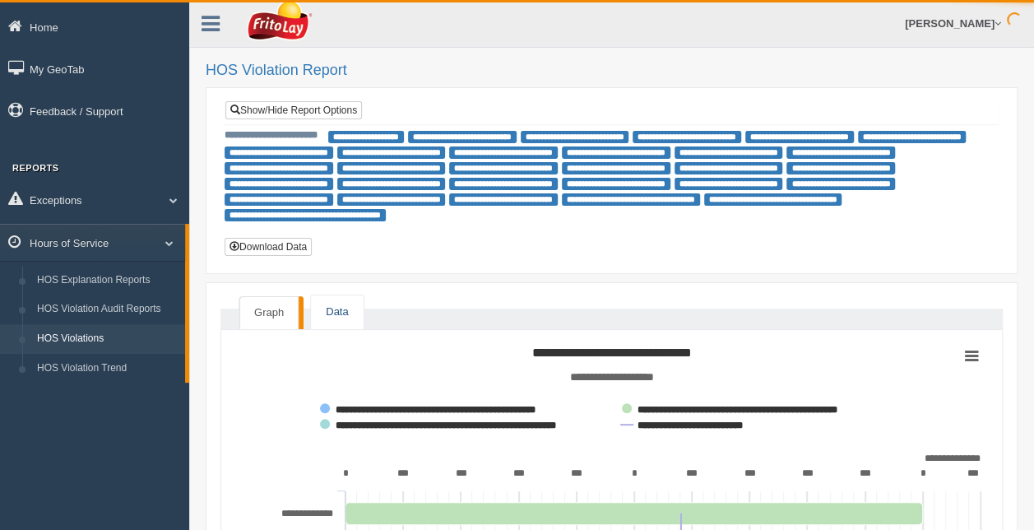
click at [347, 304] on link "Data" at bounding box center [337, 312] width 52 height 34
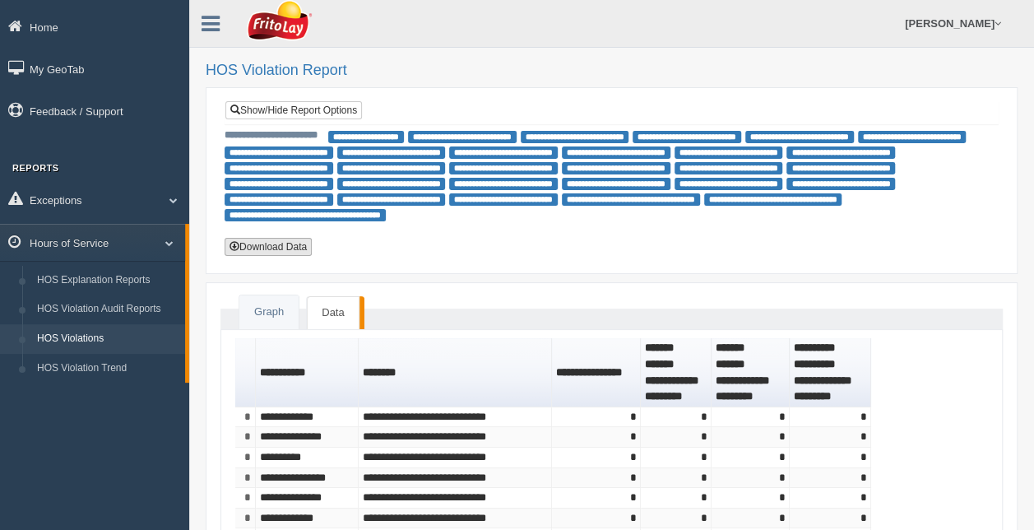
click at [271, 251] on button "Download Data" at bounding box center [268, 247] width 87 height 18
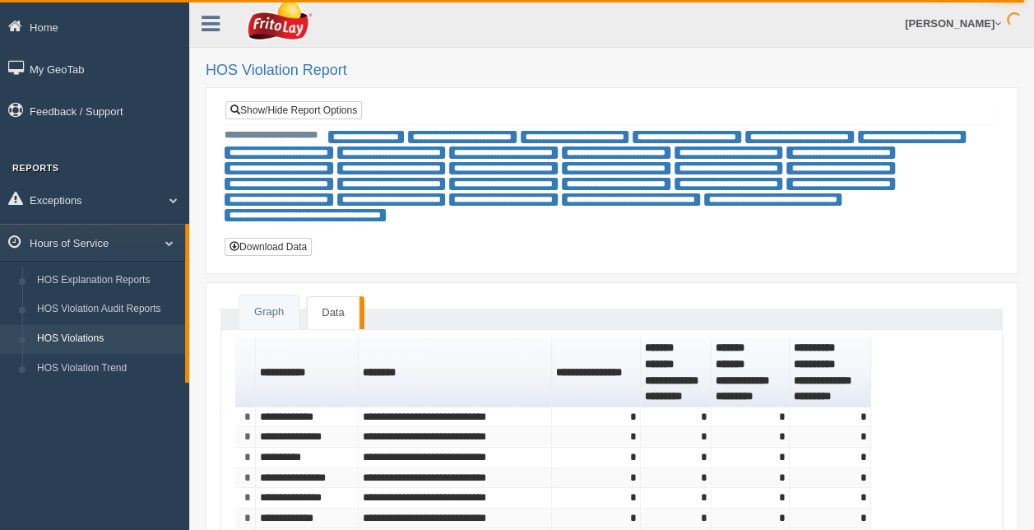
click at [992, 114] on div "**********" at bounding box center [611, 112] width 772 height 22
drag, startPoint x: 1031, startPoint y: 145, endPoint x: 853, endPoint y: 97, distance: 184.0
click at [339, 108] on link "Show/Hide Report Options" at bounding box center [293, 110] width 137 height 18
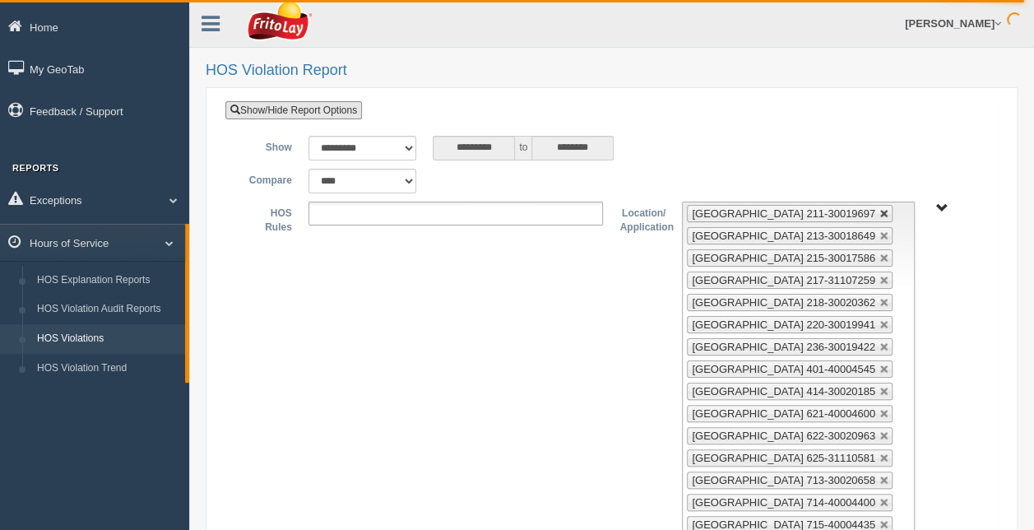
click at [879, 213] on link at bounding box center [884, 214] width 10 height 10
click at [879, 231] on link at bounding box center [884, 236] width 10 height 10
click at [879, 253] on link at bounding box center [884, 258] width 10 height 10
click at [879, 213] on link at bounding box center [884, 214] width 10 height 10
click at [879, 231] on link at bounding box center [884, 236] width 10 height 10
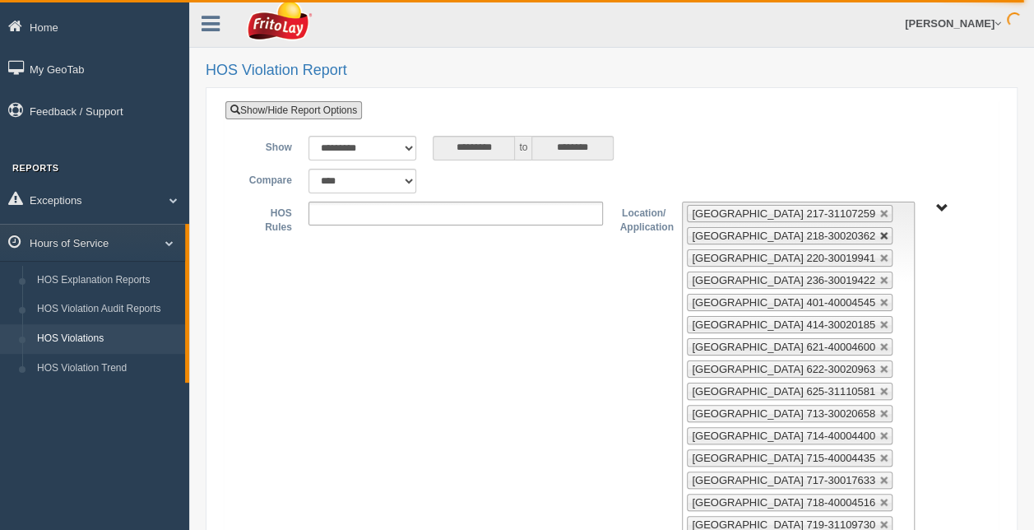
click at [879, 253] on link at bounding box center [884, 258] width 10 height 10
click at [879, 276] on link at bounding box center [884, 281] width 10 height 10
click at [879, 298] on link at bounding box center [884, 303] width 10 height 10
click at [879, 213] on link at bounding box center [884, 214] width 10 height 10
click at [879, 231] on link at bounding box center [884, 236] width 10 height 10
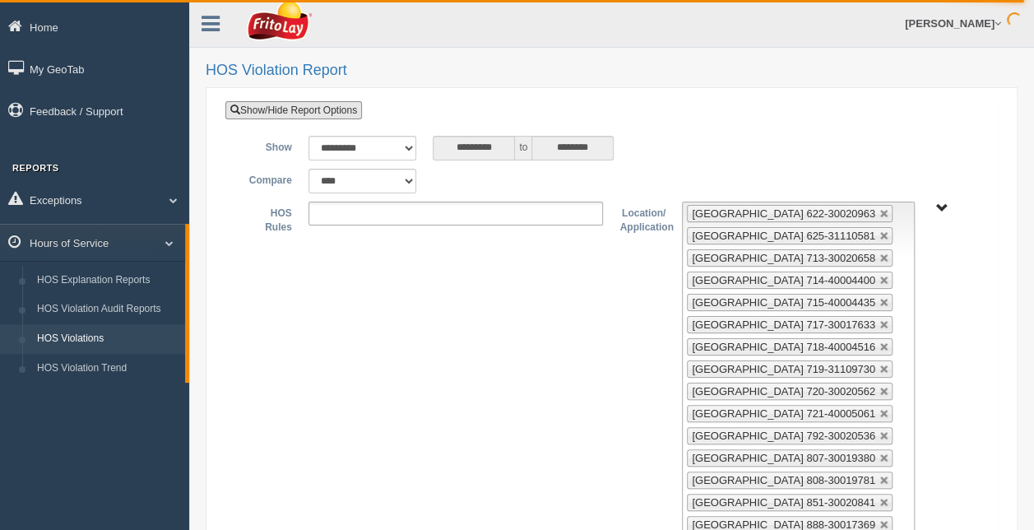
click at [879, 213] on link at bounding box center [884, 214] width 10 height 10
click at [879, 231] on link at bounding box center [884, 236] width 10 height 10
click at [879, 253] on link at bounding box center [884, 258] width 10 height 10
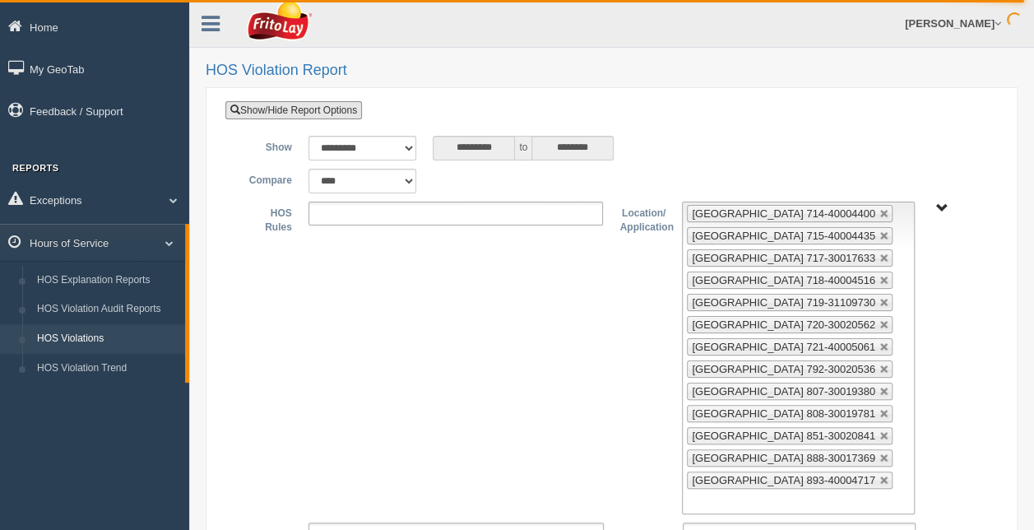
click at [879, 213] on link at bounding box center [884, 214] width 10 height 10
click at [879, 231] on link at bounding box center [884, 236] width 10 height 10
click at [879, 253] on link at bounding box center [884, 258] width 10 height 10
click at [879, 276] on link at bounding box center [884, 281] width 10 height 10
click at [879, 298] on link at bounding box center [884, 303] width 10 height 10
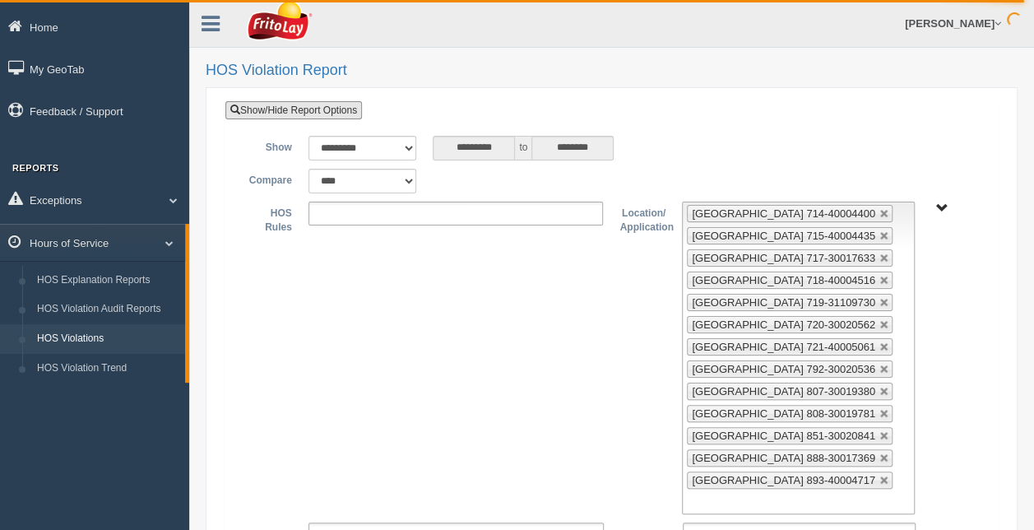
click at [879, 320] on link at bounding box center [884, 325] width 10 height 10
click at [879, 342] on link at bounding box center [884, 347] width 10 height 10
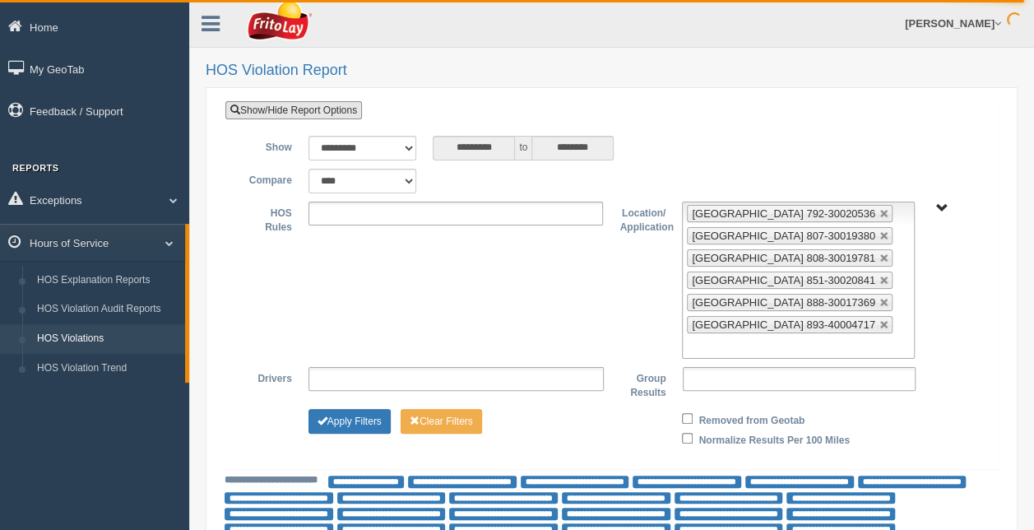
click at [879, 213] on link at bounding box center [884, 214] width 10 height 10
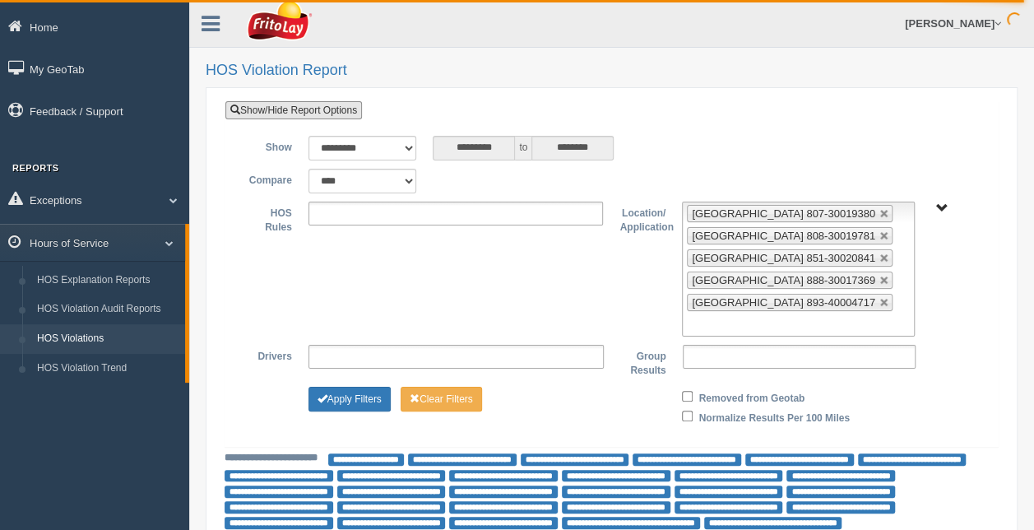
click at [879, 213] on link at bounding box center [884, 214] width 10 height 10
click at [879, 231] on link at bounding box center [884, 236] width 10 height 10
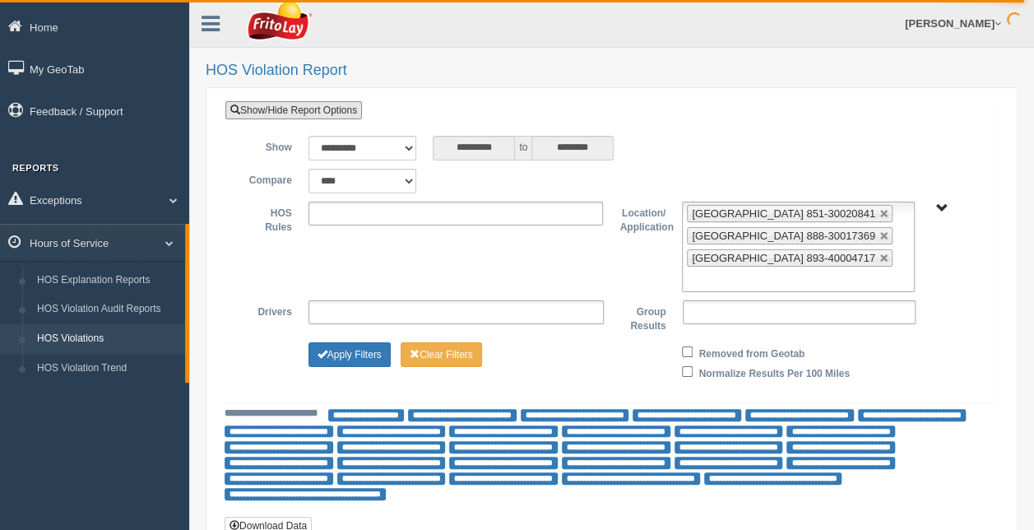
click at [879, 213] on link at bounding box center [884, 214] width 10 height 10
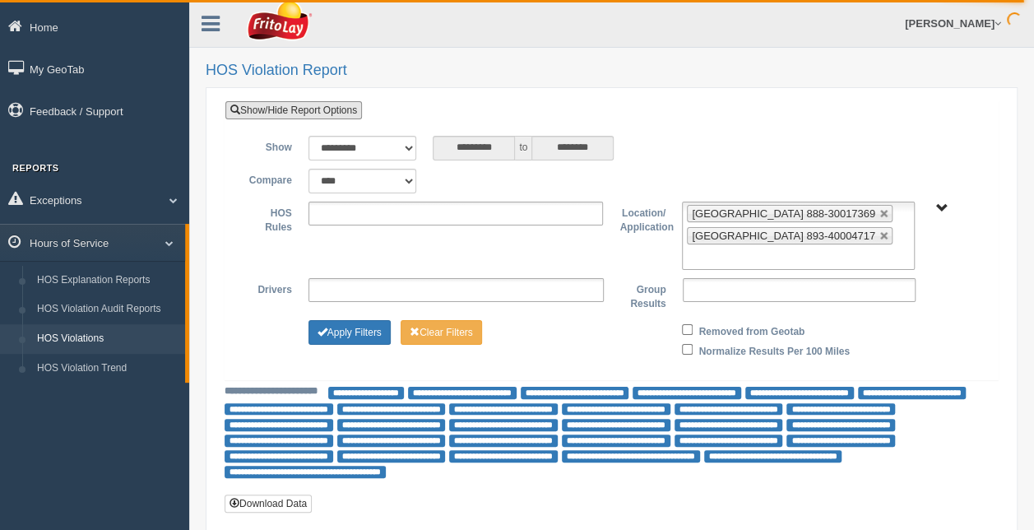
click at [879, 213] on link at bounding box center [884, 214] width 10 height 10
click at [879, 231] on link at bounding box center [884, 236] width 10 height 10
type input "**********"
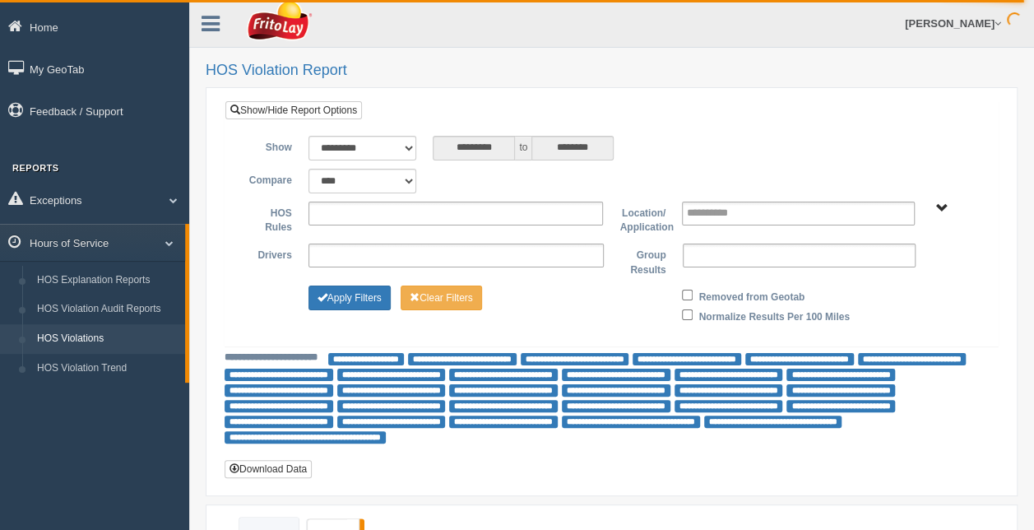
click at [942, 211] on div "**********" at bounding box center [612, 219] width 748 height 34
click at [739, 212] on input "**********" at bounding box center [722, 213] width 71 height 21
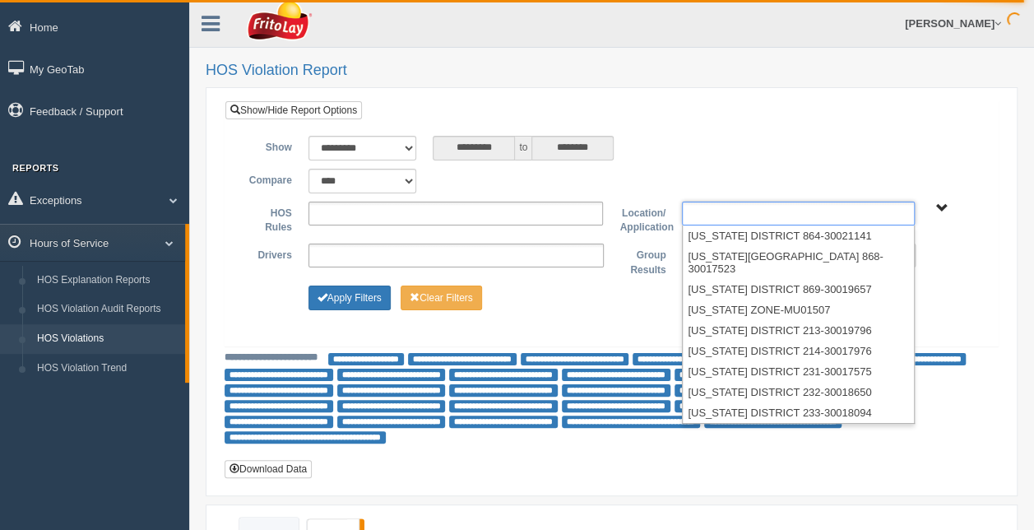
click at [939, 204] on span "RETAIL SALES" at bounding box center [941, 208] width 12 height 12
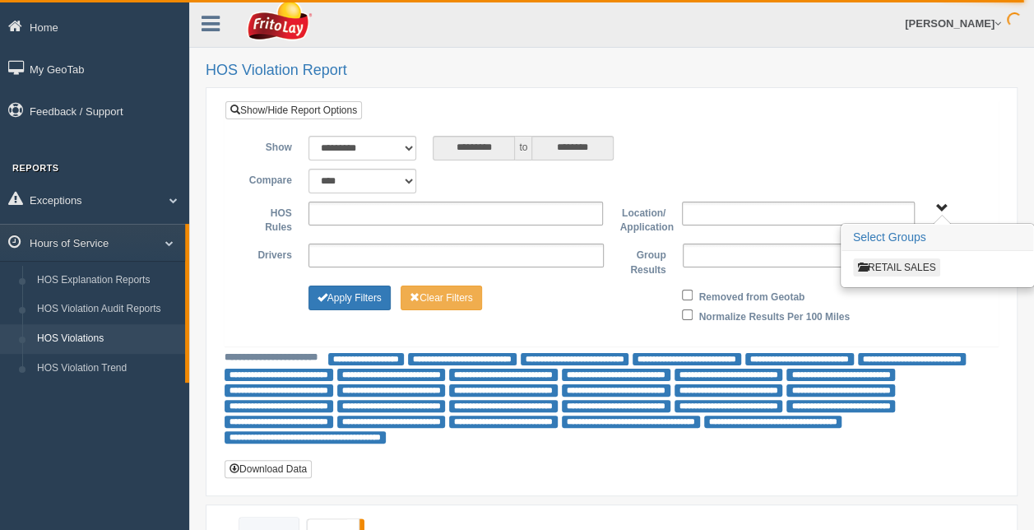
type input "**********"
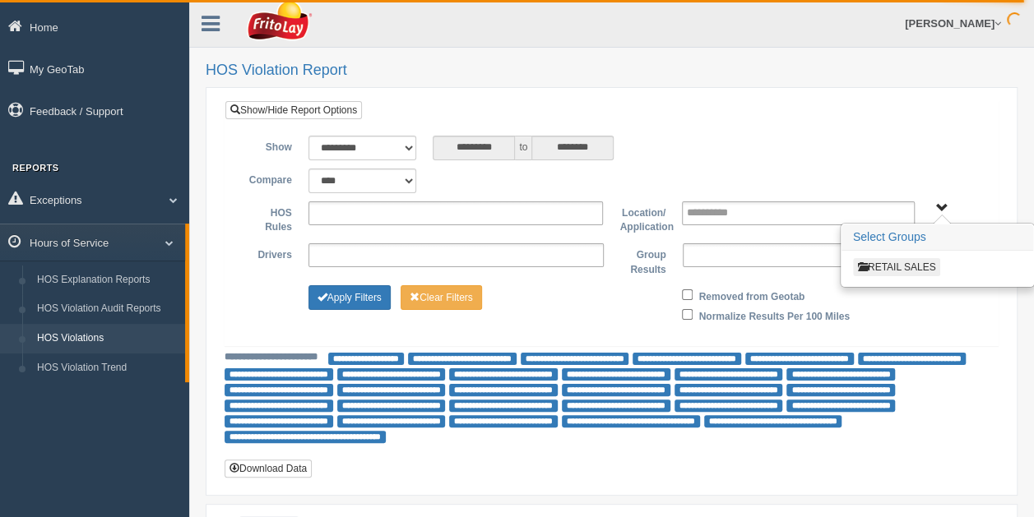
click at [939, 204] on span "RETAIL SALES" at bounding box center [941, 208] width 12 height 12
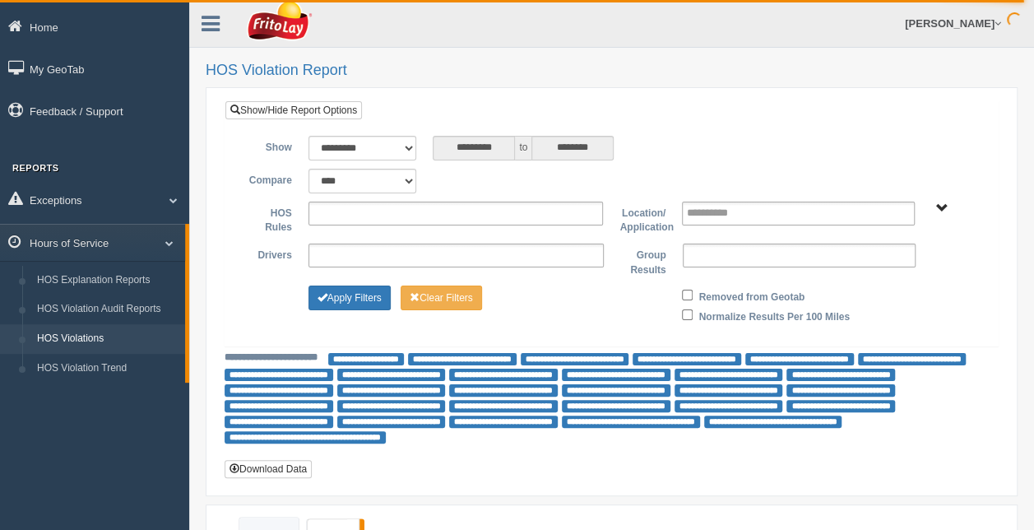
drag, startPoint x: 913, startPoint y: 263, endPoint x: 934, endPoint y: 209, distance: 58.1
click at [914, 262] on ul "**********" at bounding box center [799, 255] width 233 height 24
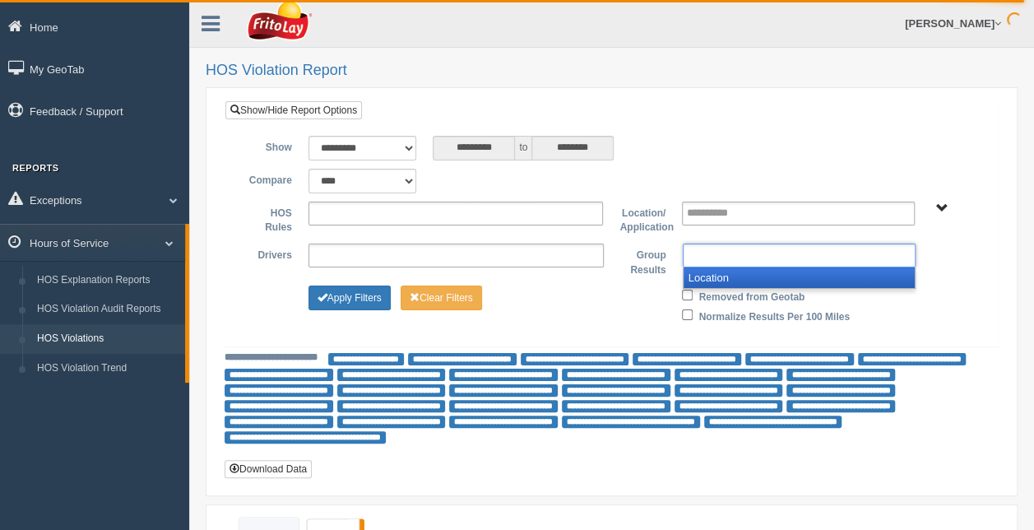
click at [939, 202] on span "RETAIL SALES" at bounding box center [941, 208] width 12 height 12
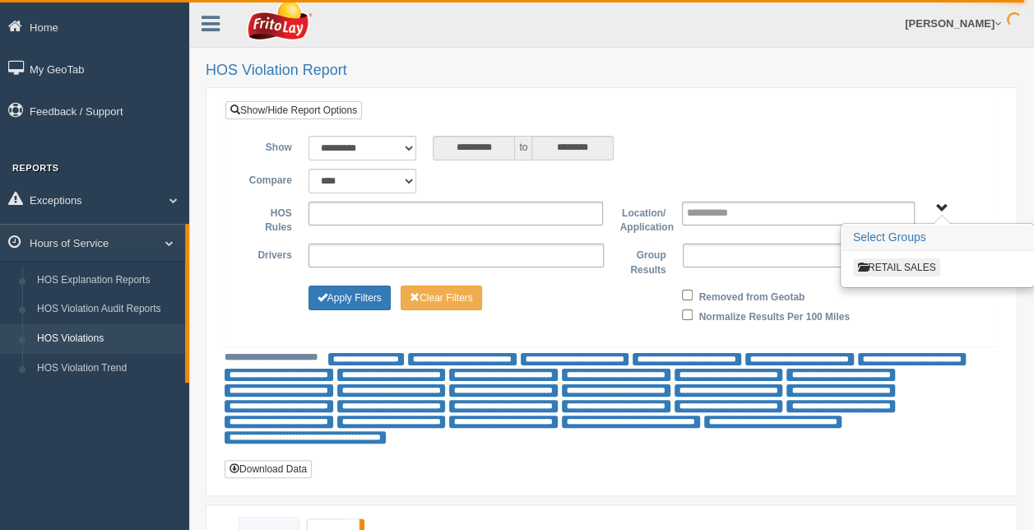
type input "**********"
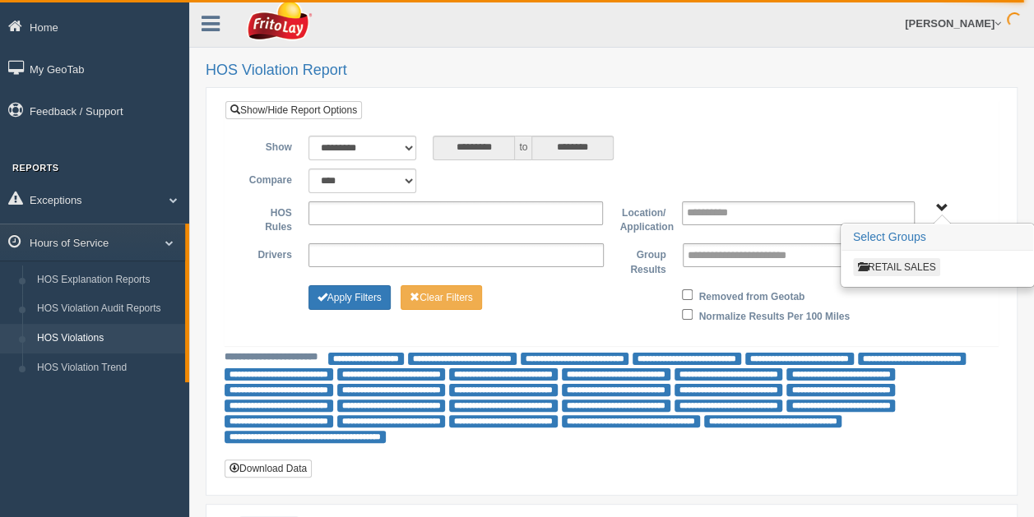
click at [926, 265] on button "RETAIL SALES" at bounding box center [897, 267] width 88 height 18
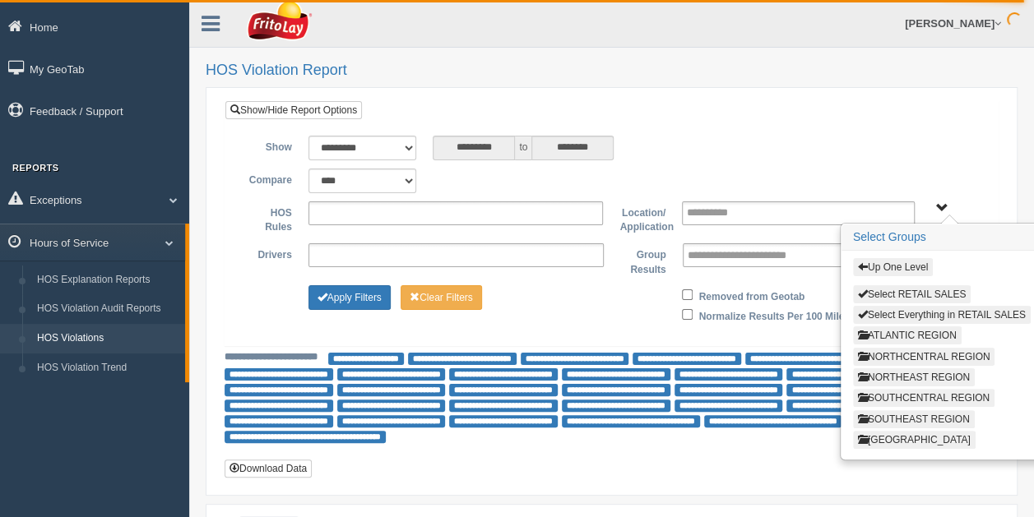
click at [913, 415] on button "SOUTHEAST REGION" at bounding box center [914, 419] width 122 height 18
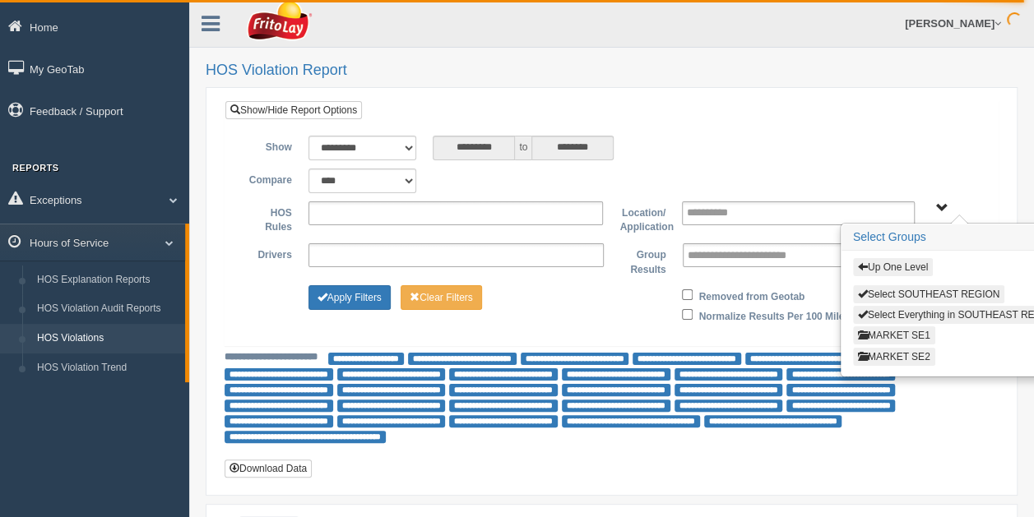
click at [904, 334] on button "MARKET SE1" at bounding box center [894, 336] width 82 height 18
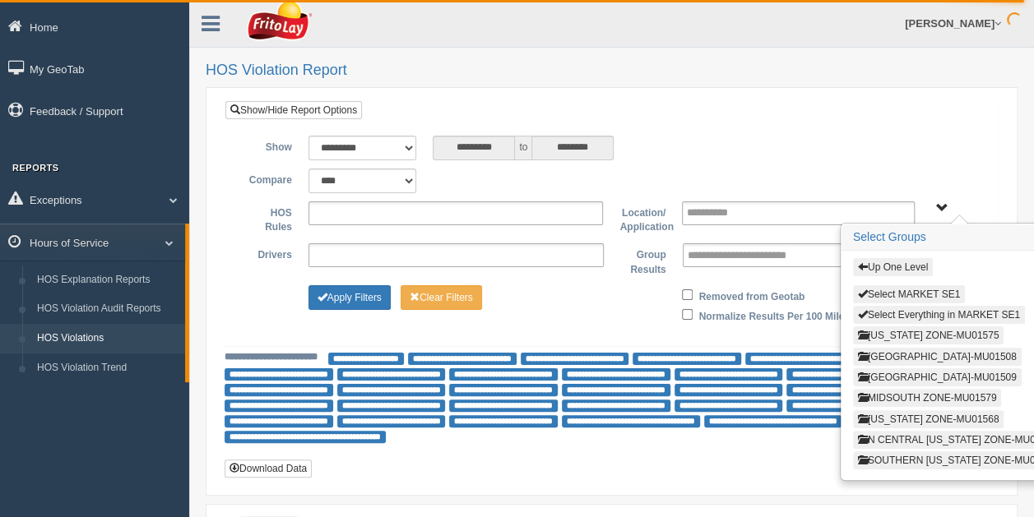
click at [934, 327] on button "ARKANSAS ZONE-MU01575" at bounding box center [928, 336] width 151 height 18
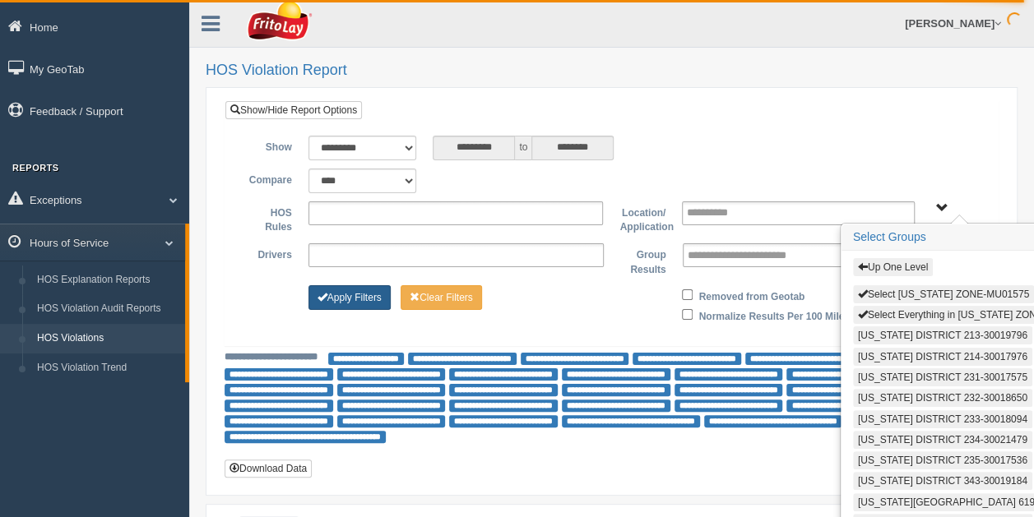
click at [351, 295] on button "Apply Filters" at bounding box center [349, 297] width 82 height 25
click at [943, 205] on span "Up One Level Select ARKANSAS ZONE-MU01575 Select Everything in ARKANSAS ZONE-MU…" at bounding box center [941, 208] width 12 height 12
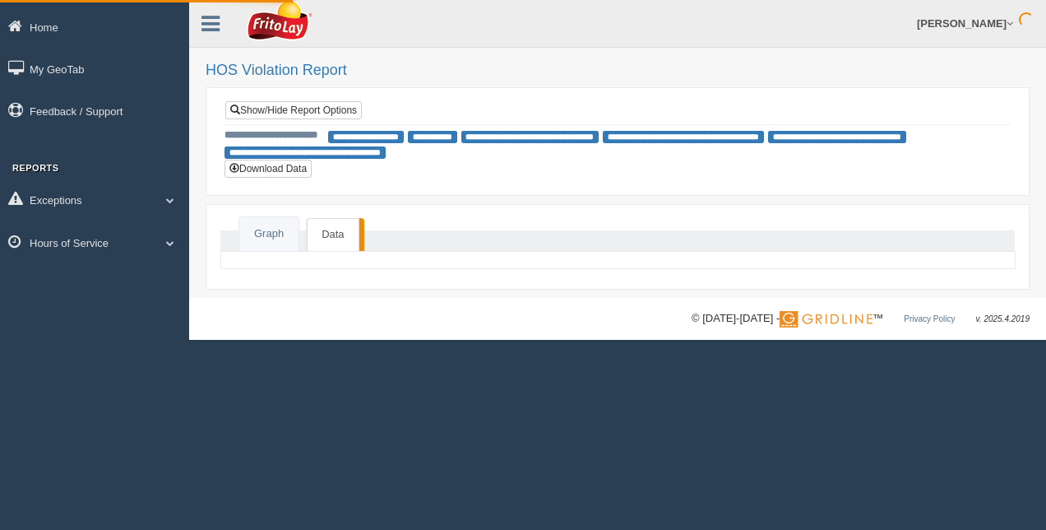
click at [686, 51] on div "**********" at bounding box center [617, 149] width 857 height 298
type input "*********"
type input "********"
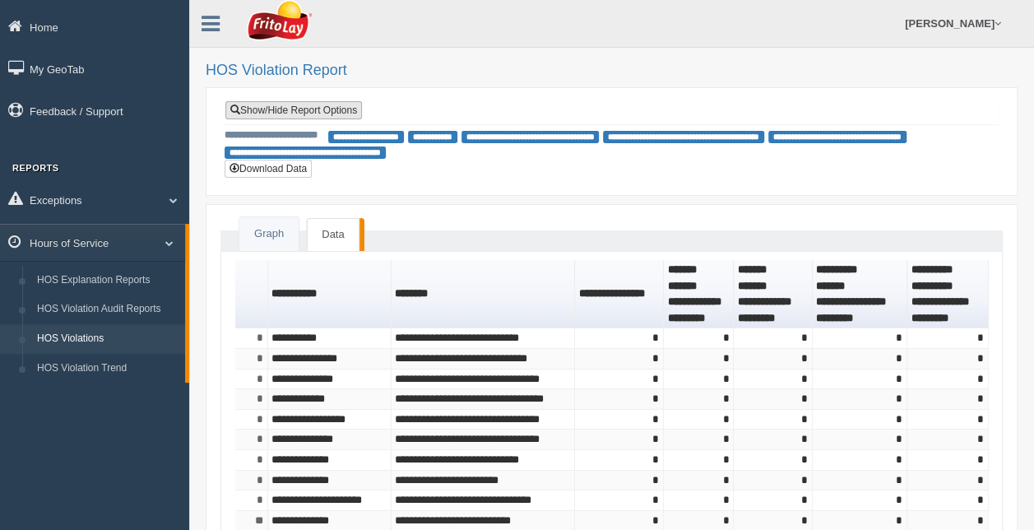
click at [329, 105] on link "Show/Hide Report Options" at bounding box center [293, 110] width 137 height 18
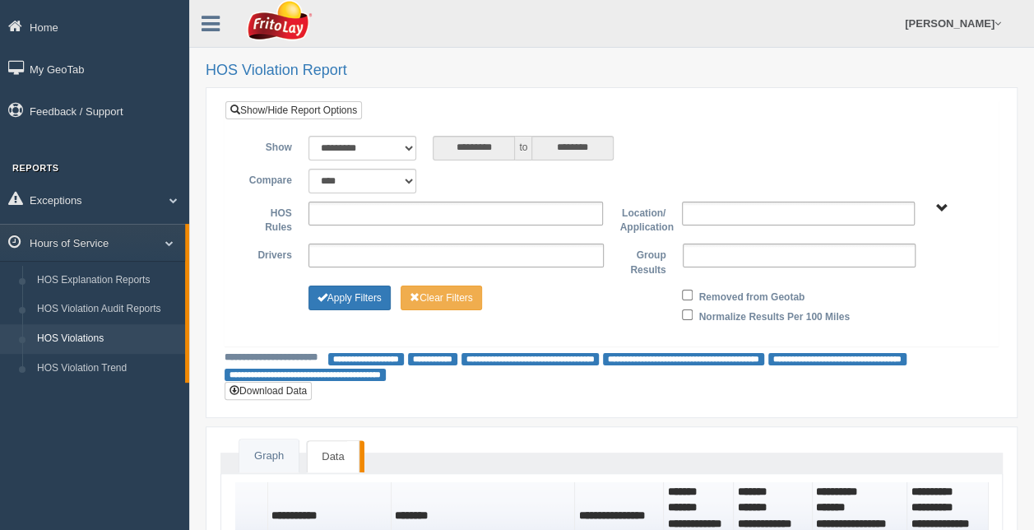
click at [936, 211] on span "RETAIL SALES" at bounding box center [941, 208] width 12 height 12
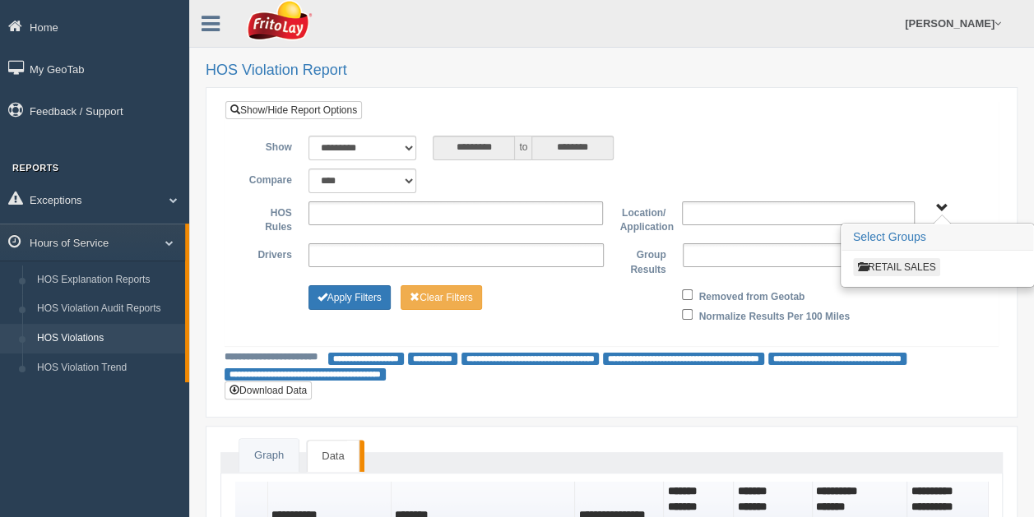
click at [895, 263] on button "RETAIL SALES" at bounding box center [897, 267] width 88 height 18
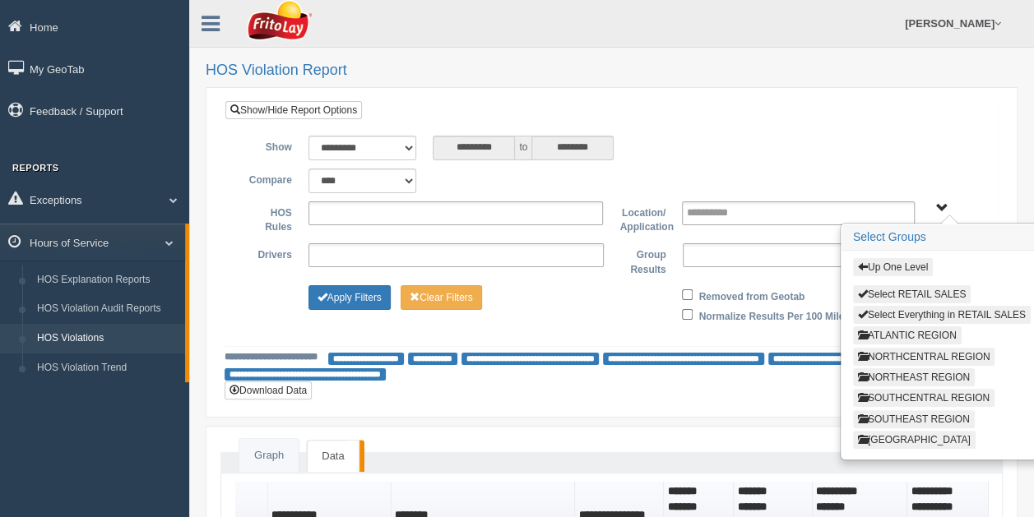
click at [908, 411] on button "SOUTHEAST REGION" at bounding box center [914, 419] width 122 height 18
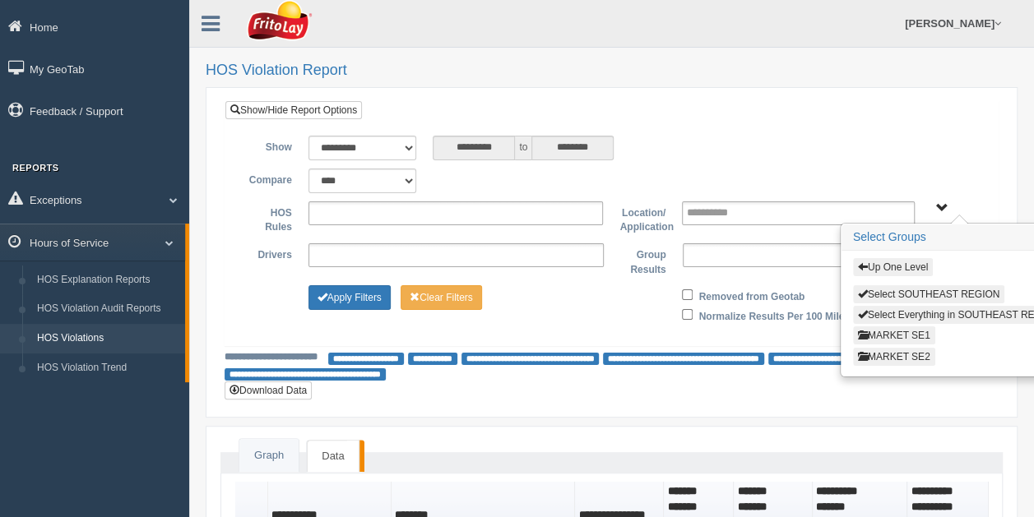
click at [911, 329] on button "MARKET SE1" at bounding box center [894, 336] width 82 height 18
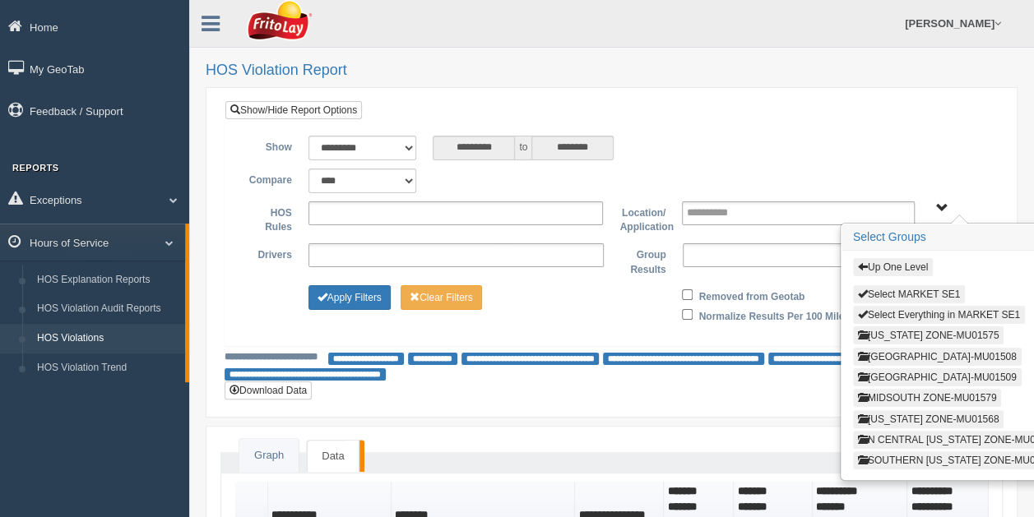
click at [910, 329] on button "[US_STATE] ZONE-MU01575" at bounding box center [928, 336] width 151 height 18
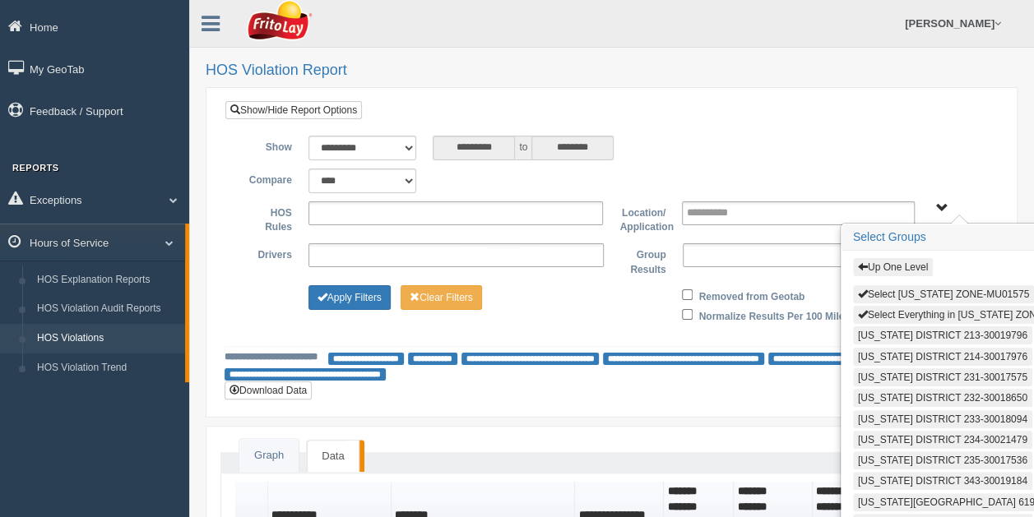
click at [912, 311] on button "Select Everything in [US_STATE] ZONE-MU01575" at bounding box center [973, 315] width 241 height 18
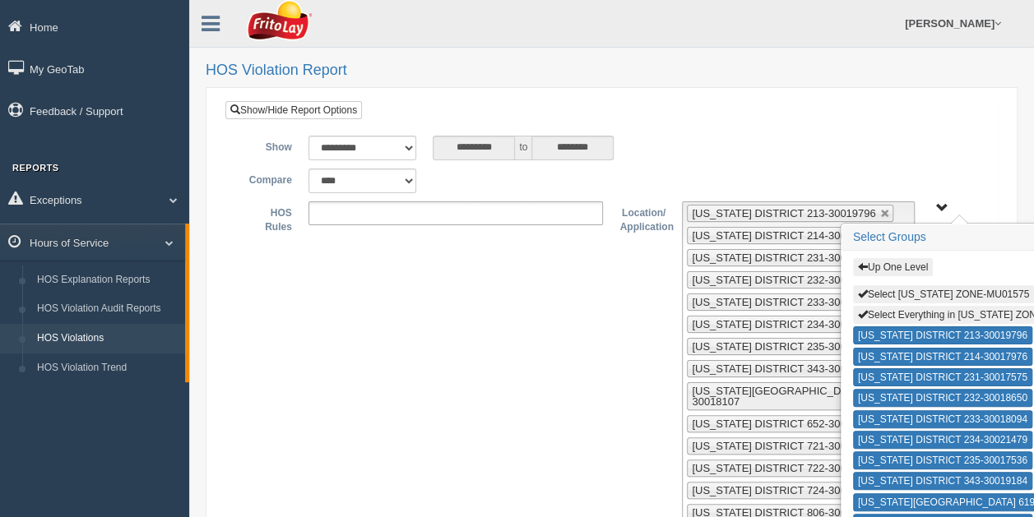
click at [944, 207] on span "Up One Level Select ARKANSAS ZONE-MU01575 Select Everything in ARKANSAS ZONE-MU…" at bounding box center [941, 208] width 12 height 12
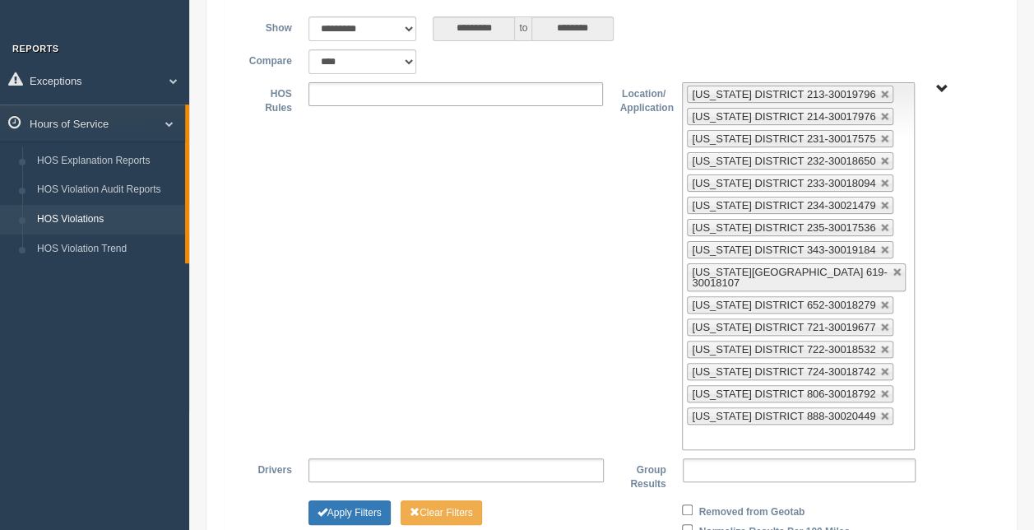
scroll to position [132, 0]
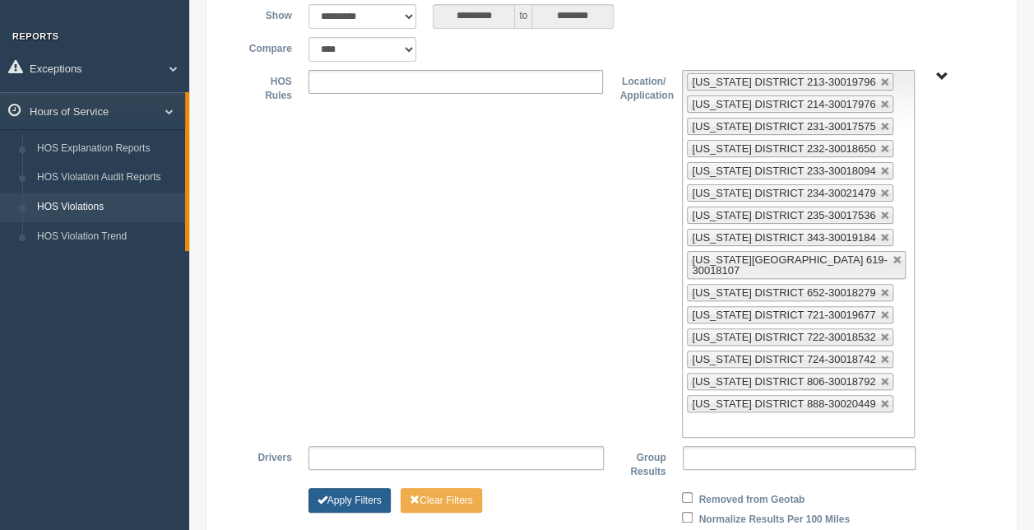
click at [348, 488] on button "Apply Filters" at bounding box center [349, 500] width 82 height 25
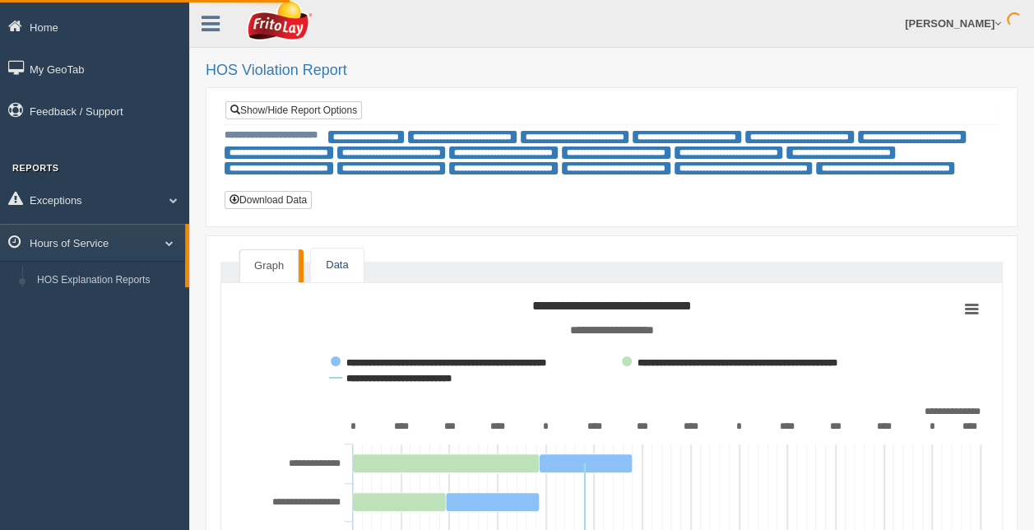
click at [345, 256] on link "Data" at bounding box center [337, 265] width 52 height 34
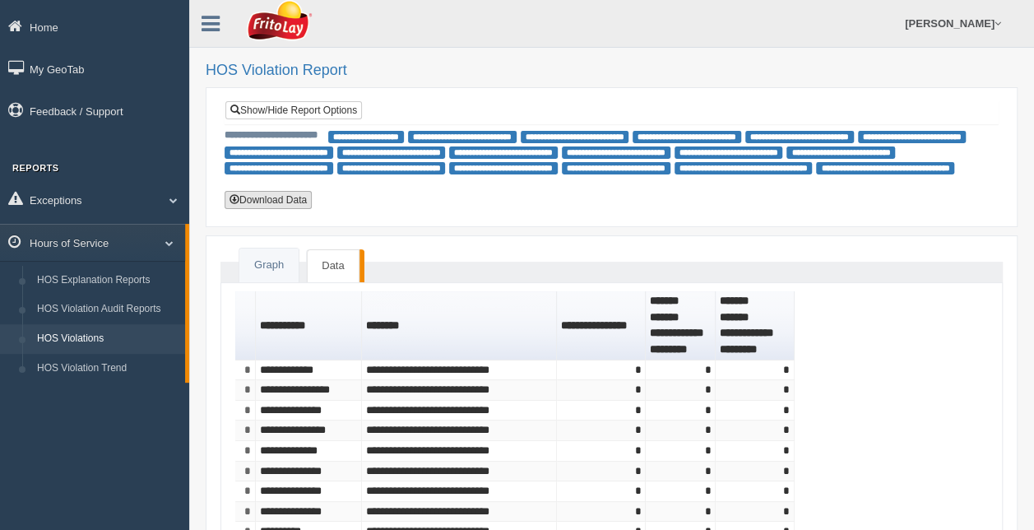
click at [287, 203] on button "Download Data" at bounding box center [268, 200] width 87 height 18
